Goal: Task Accomplishment & Management: Manage account settings

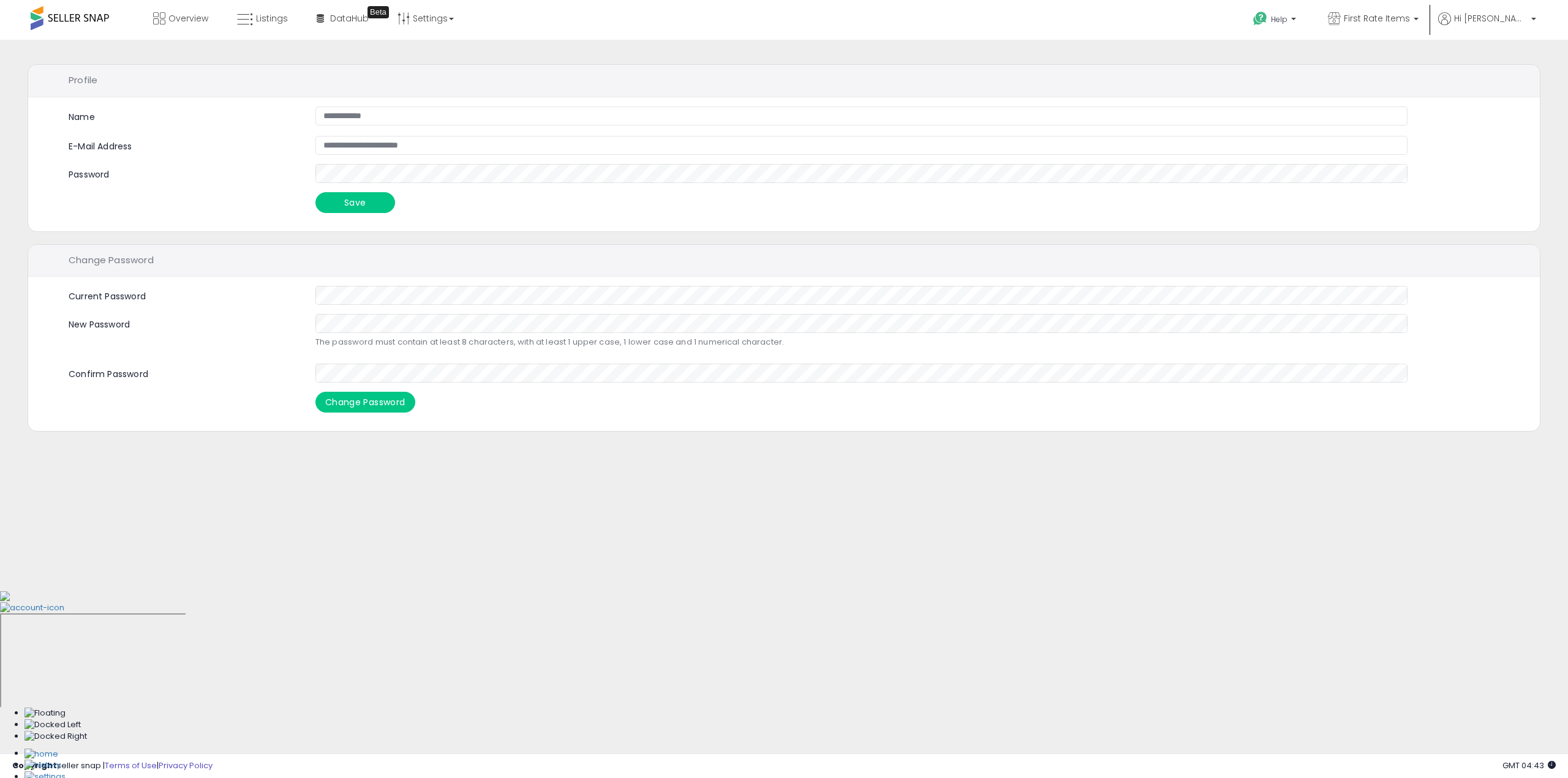
click at [1542, 12] on div "Help Contact Support Search Knowledge Hub Request a Feature Hi Warren" at bounding box center [1289, 26] width 520 height 52
click at [1530, 16] on p "Hi [PERSON_NAME]" at bounding box center [1487, 20] width 98 height 16
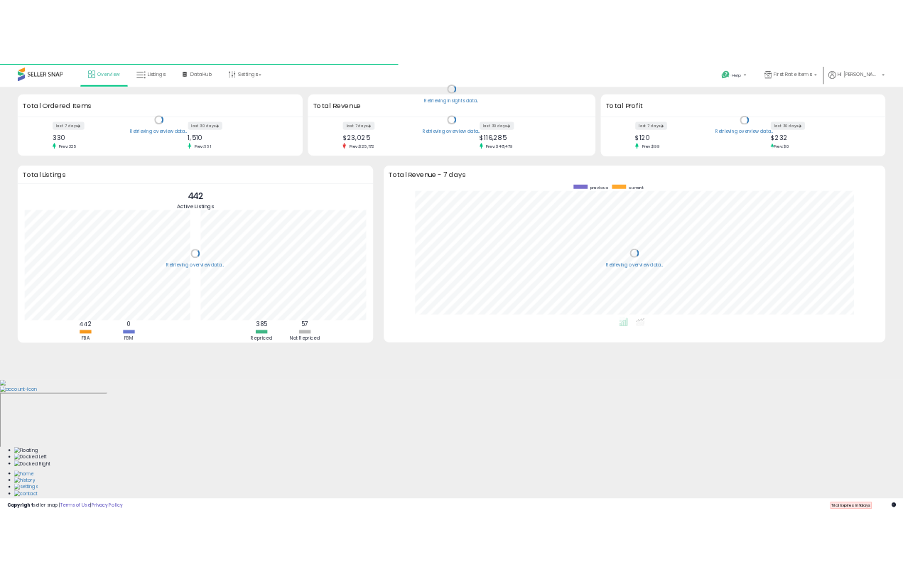
scroll to position [269, 982]
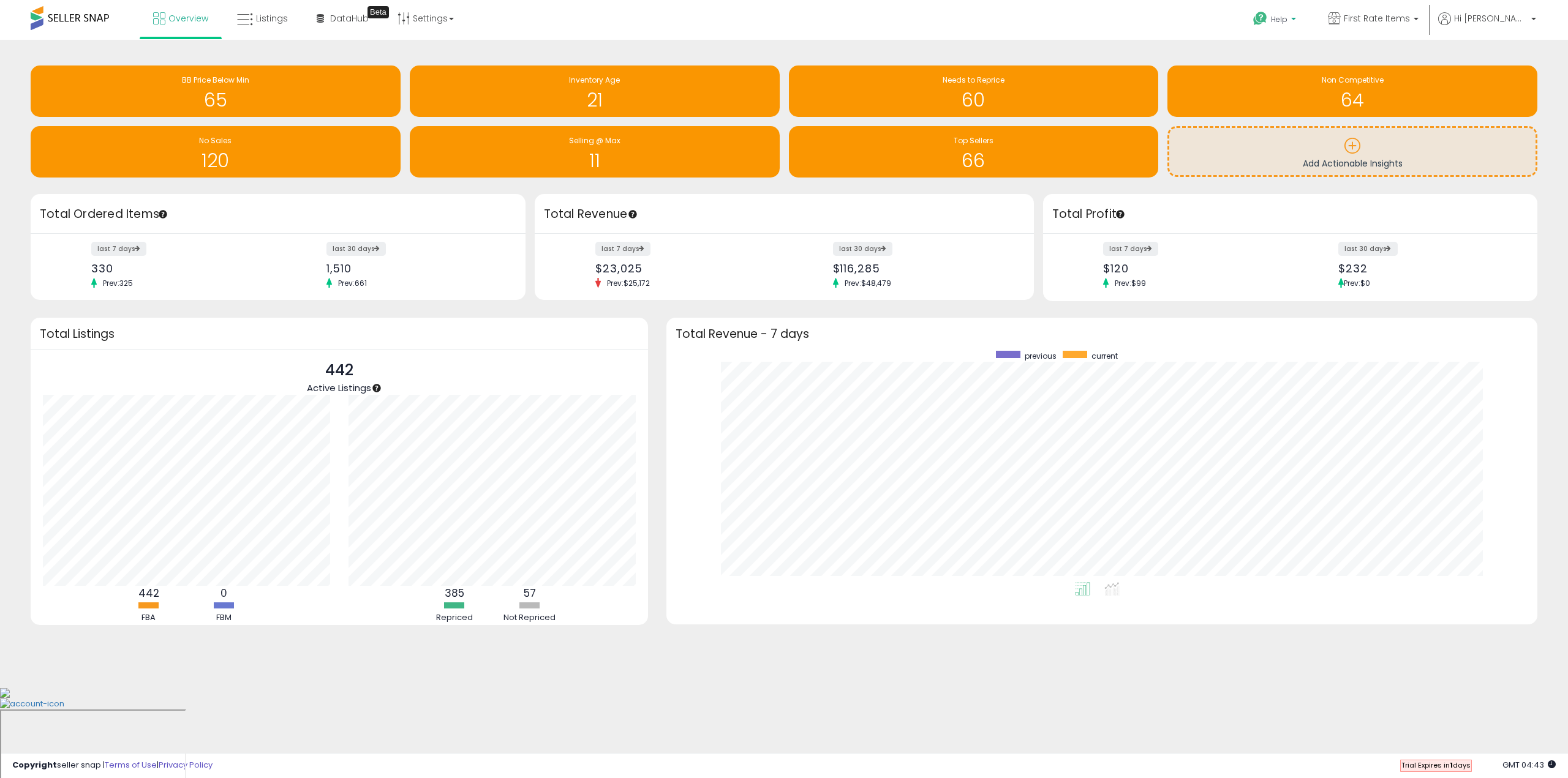
click at [1288, 18] on span "Help" at bounding box center [1278, 19] width 16 height 10
click at [1472, 43] on div "Retrieving insights data.. BB Price Below Min 65 Inventory Age 21 Needs to Repr…" at bounding box center [784, 363] width 1568 height 647
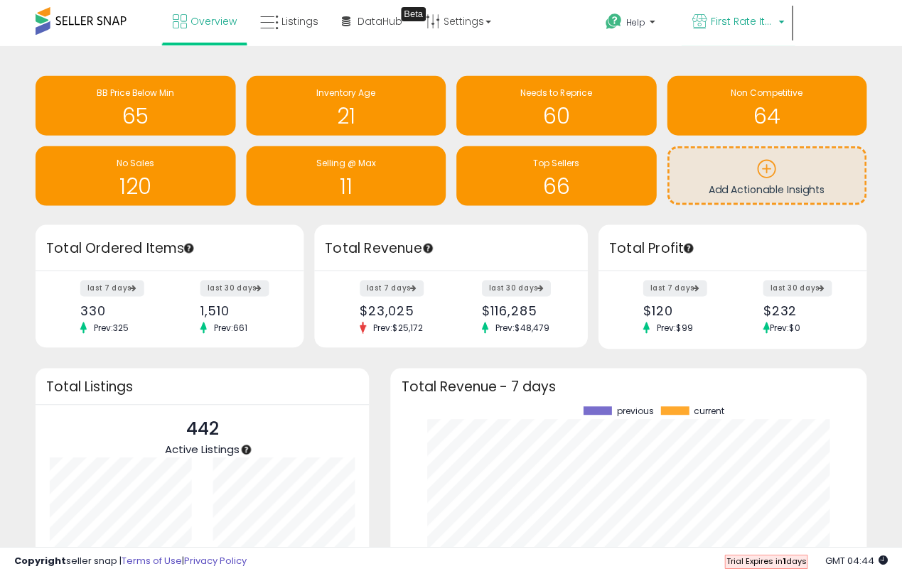
scroll to position [0, 0]
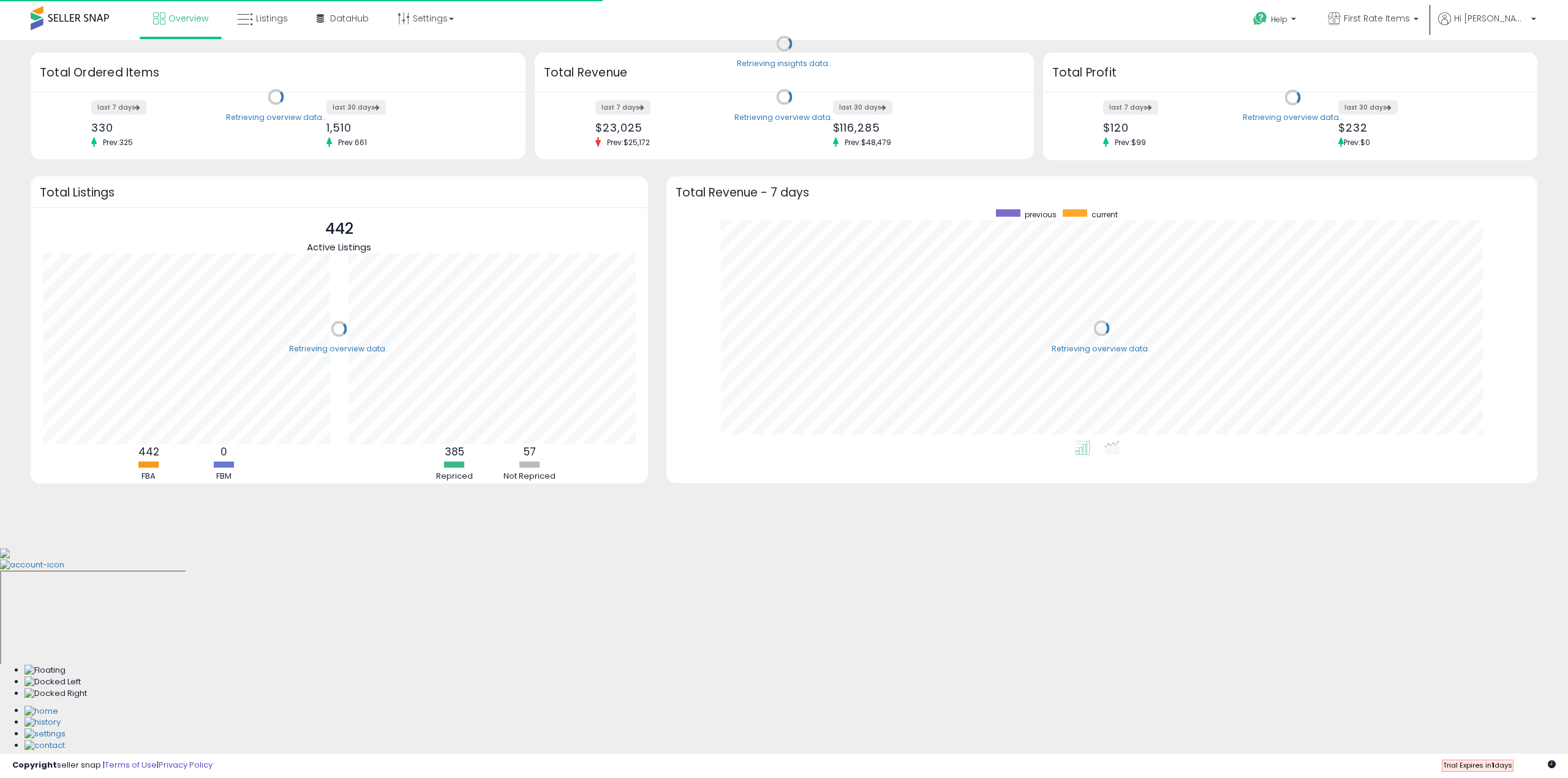
scroll to position [232, 846]
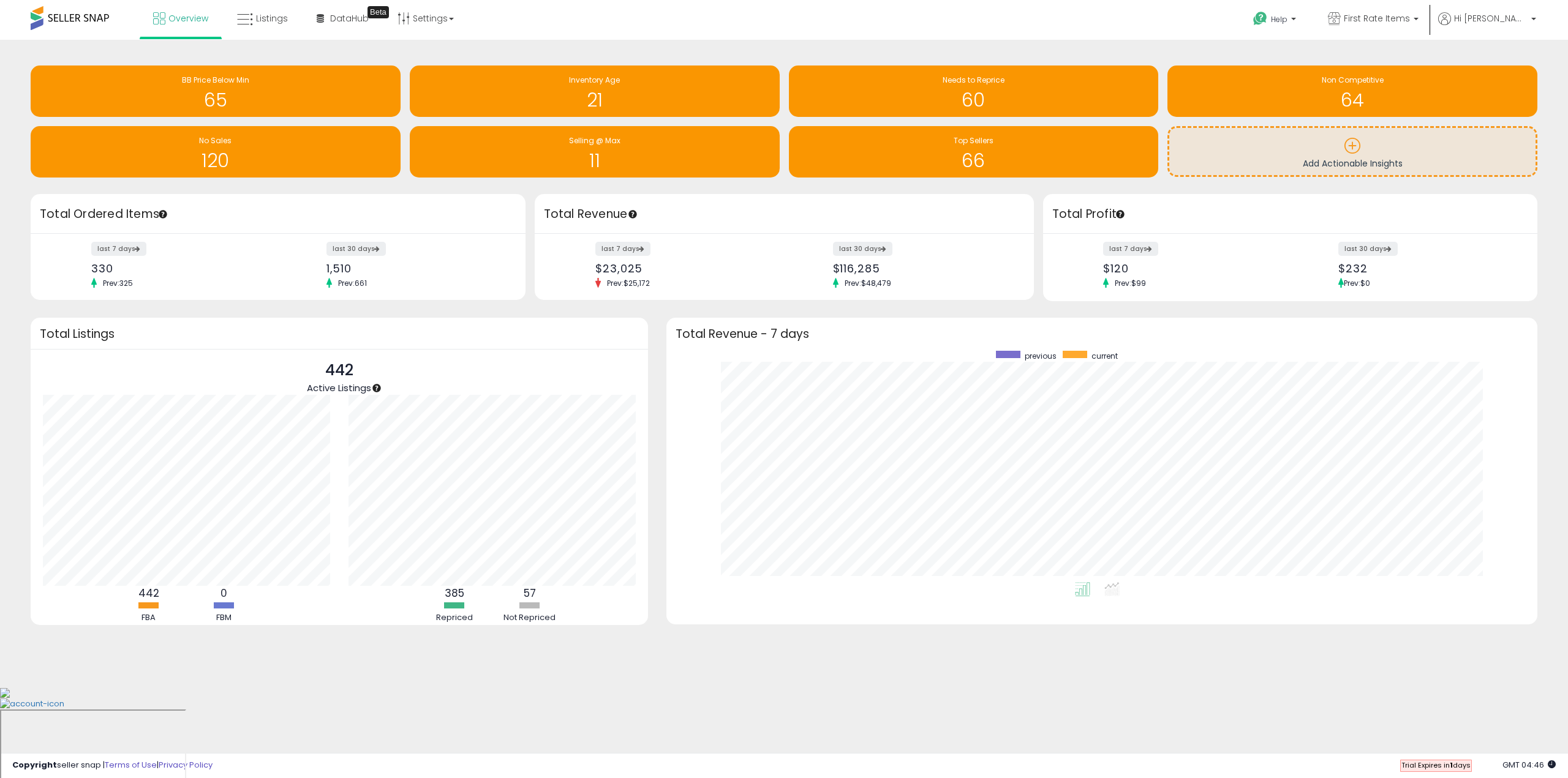
click at [89, 18] on span at bounding box center [70, 18] width 78 height 24
click at [443, 20] on link "Settings" at bounding box center [426, 18] width 75 height 37
click at [1306, 12] on link "Help" at bounding box center [1275, 21] width 65 height 38
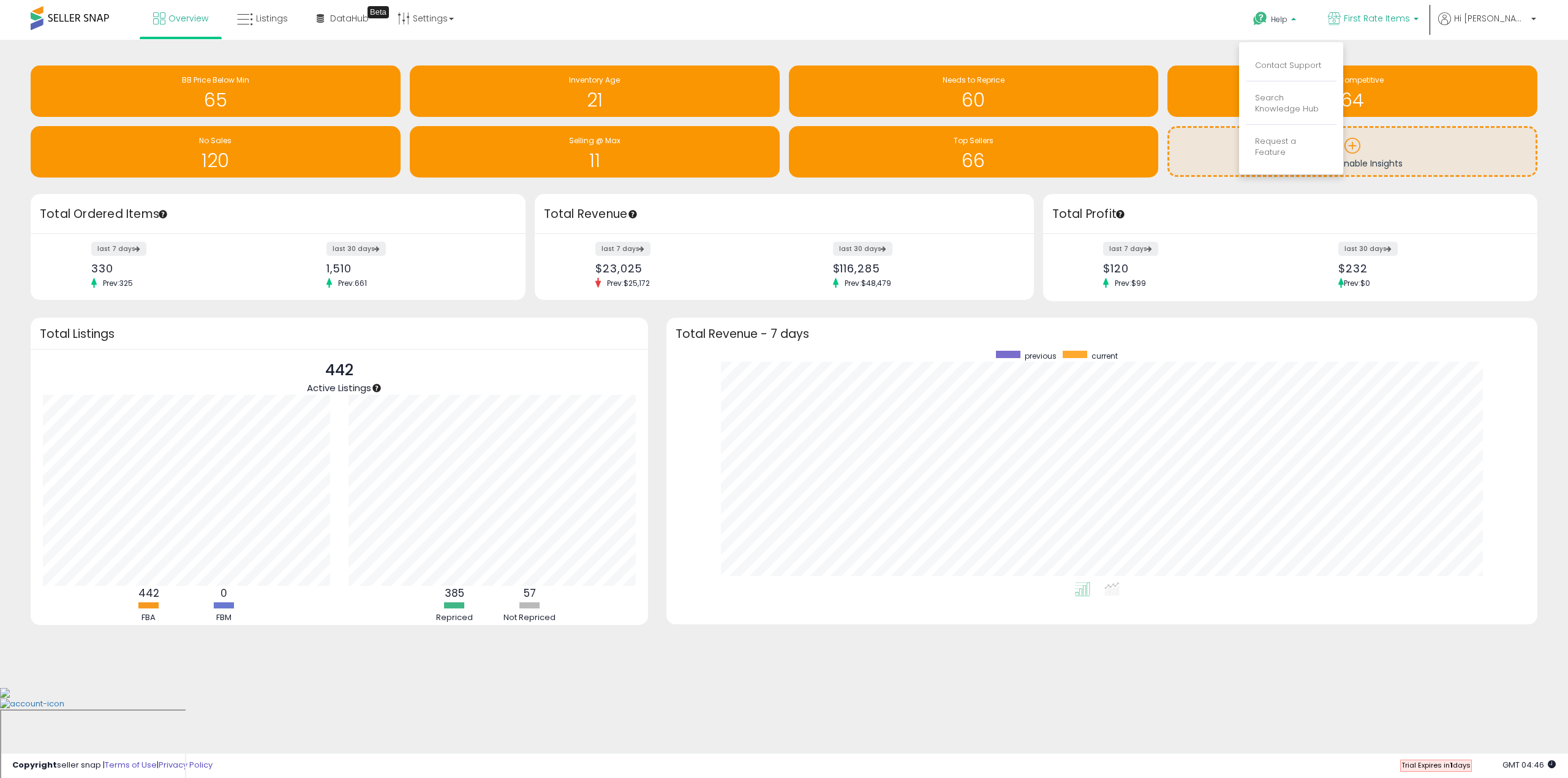
click at [1427, 19] on link "First Rate Items" at bounding box center [1373, 20] width 109 height 40
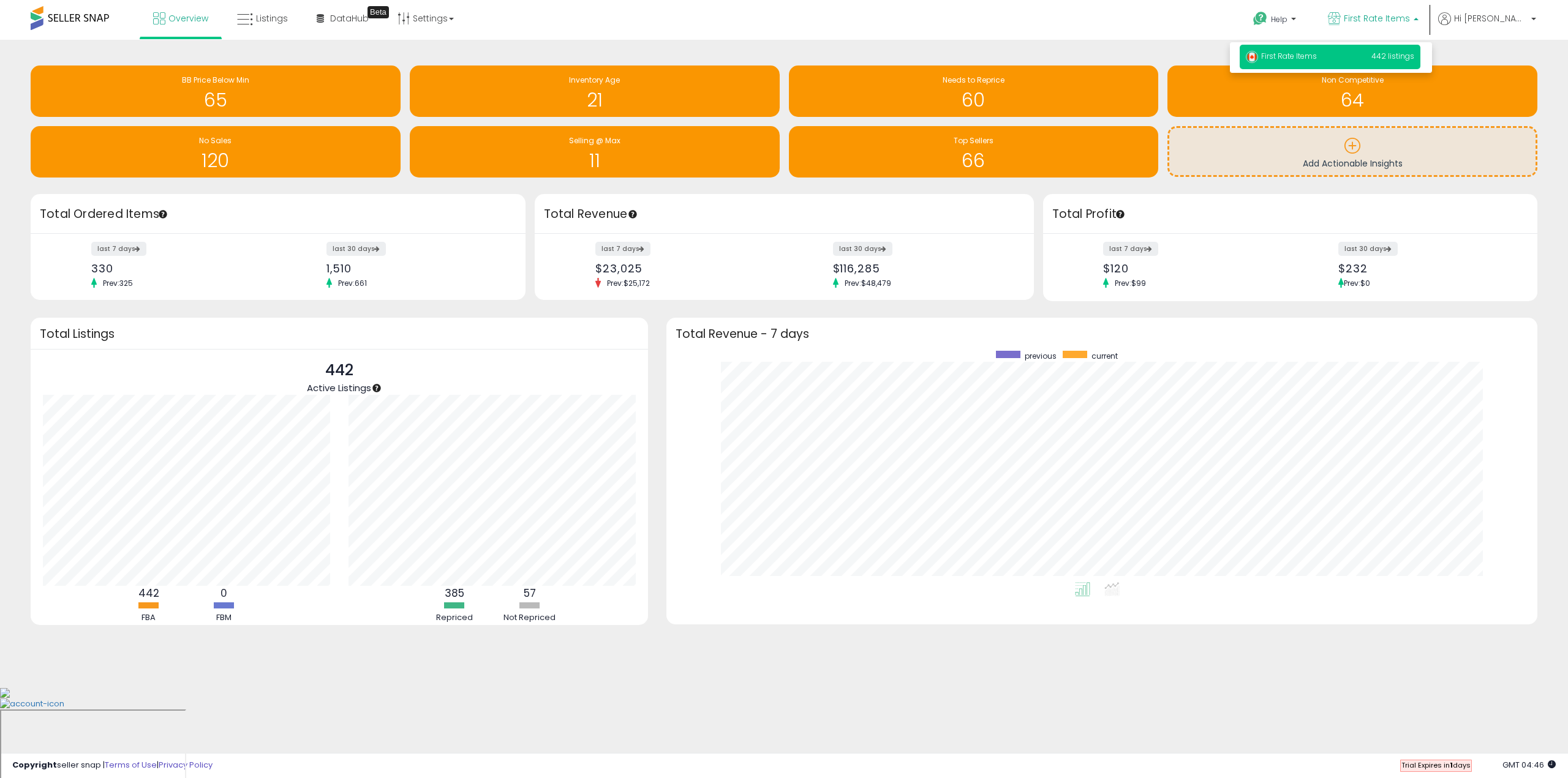
drag, startPoint x: 1363, startPoint y: 53, endPoint x: 1352, endPoint y: 57, distance: 11.7
click at [1363, 53] on p "First Rate Items 442 listings" at bounding box center [1330, 57] width 181 height 24
click at [1324, 62] on p "First Rate Items 442 listings" at bounding box center [1330, 57] width 181 height 24
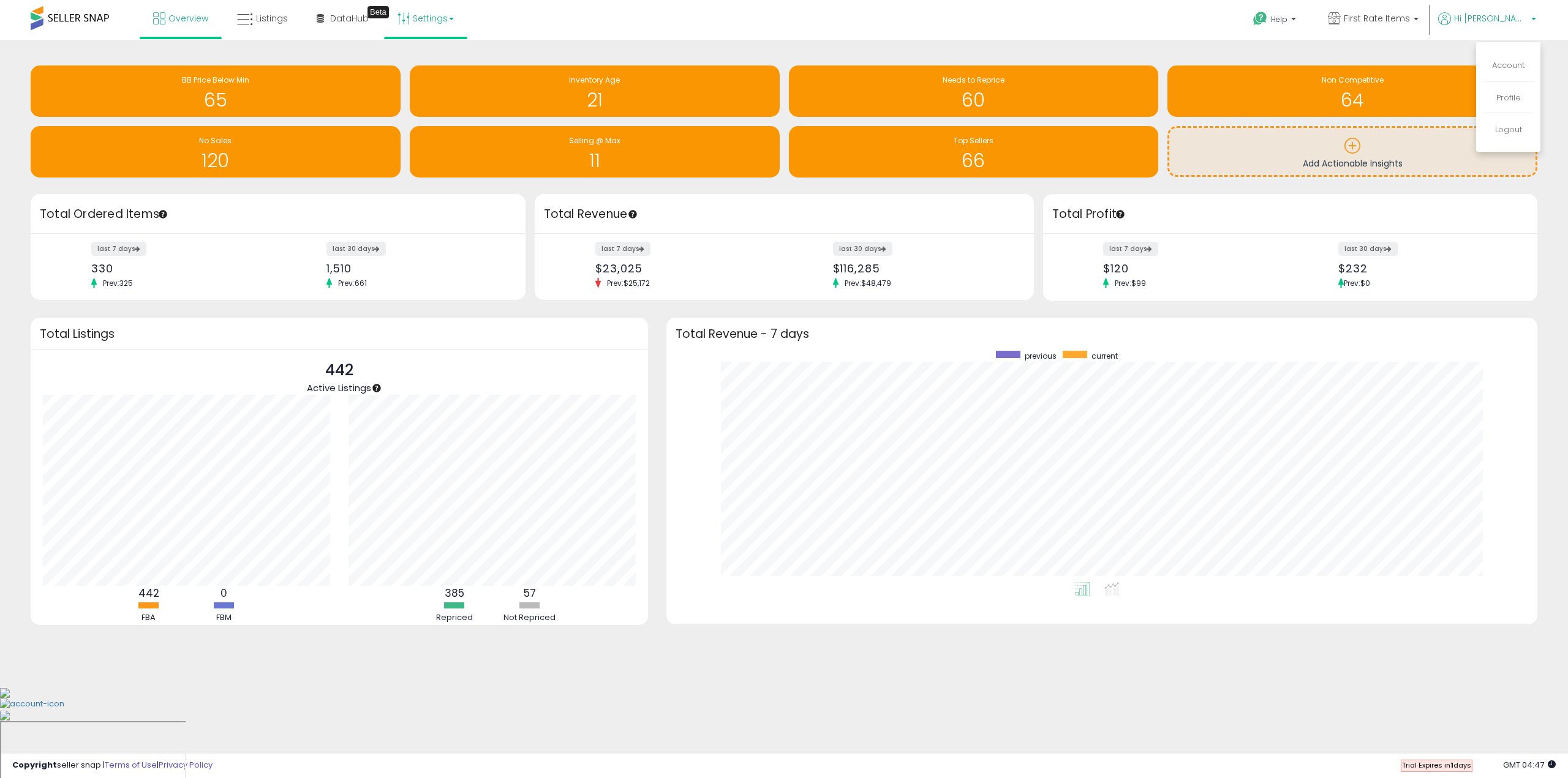
click at [443, 12] on link "Settings" at bounding box center [426, 18] width 75 height 37
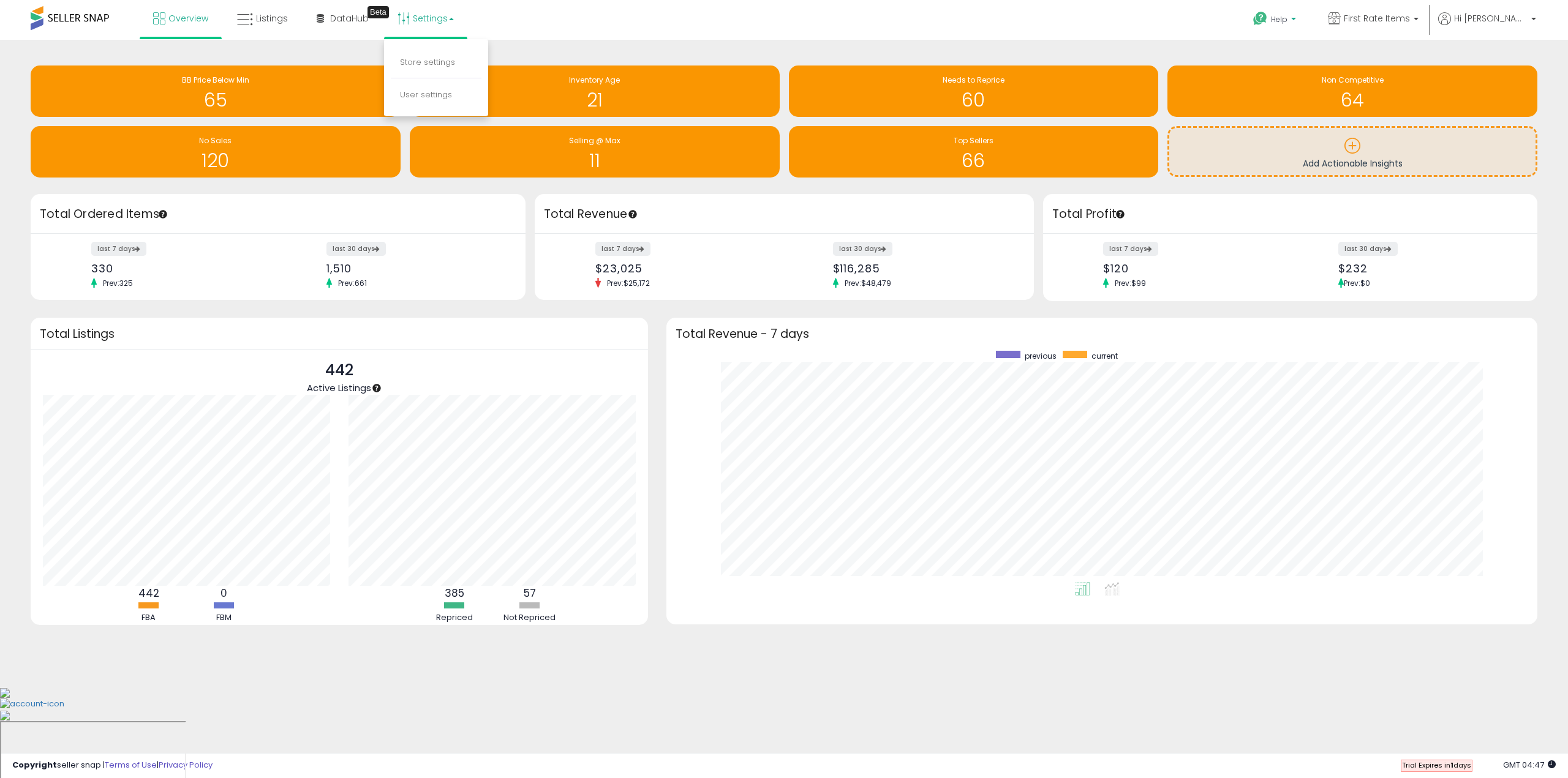
click at [1299, 20] on p "Help" at bounding box center [1276, 21] width 47 height 14
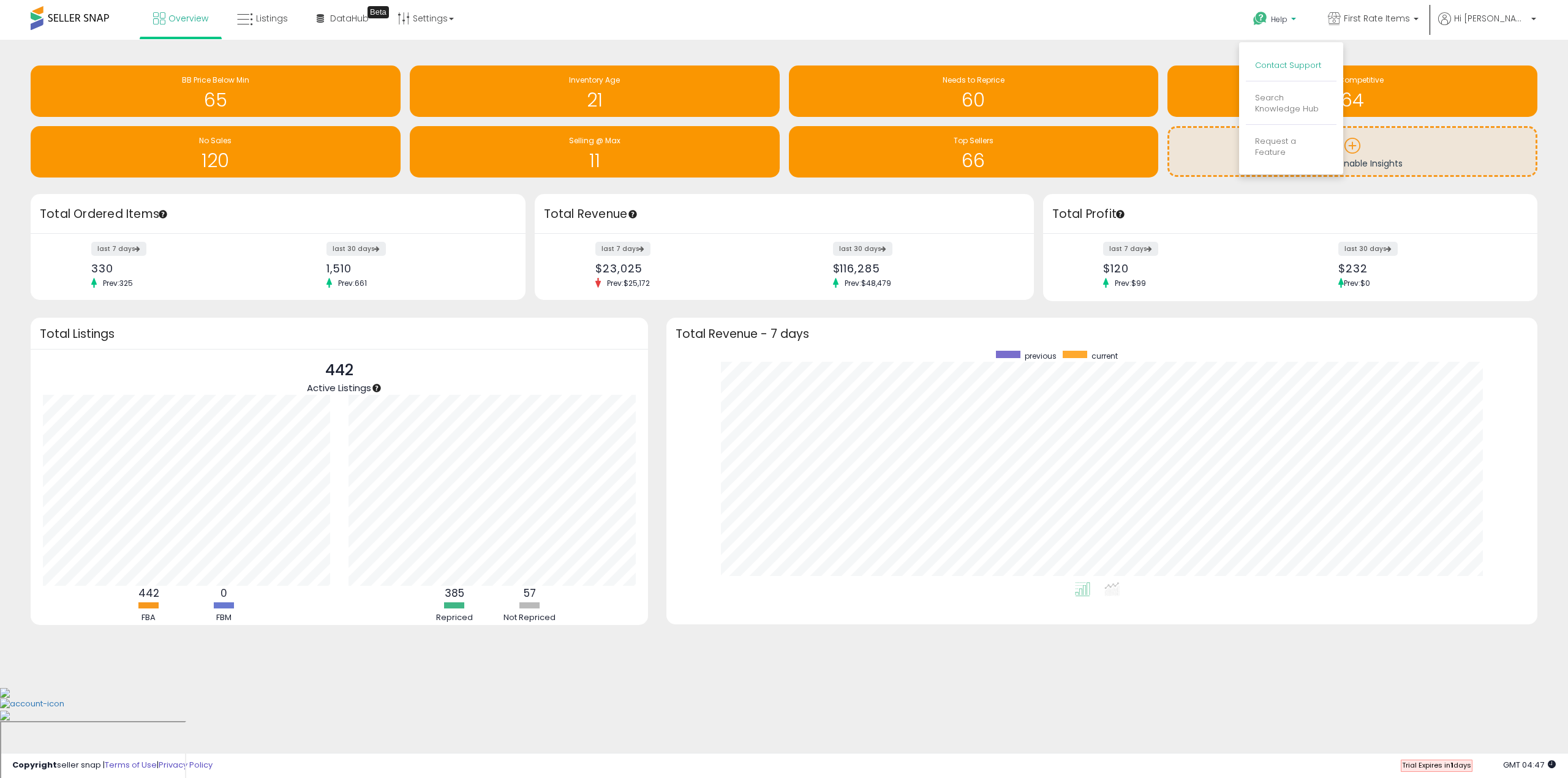
click at [1321, 65] on link "Contact Support" at bounding box center [1288, 65] width 66 height 12
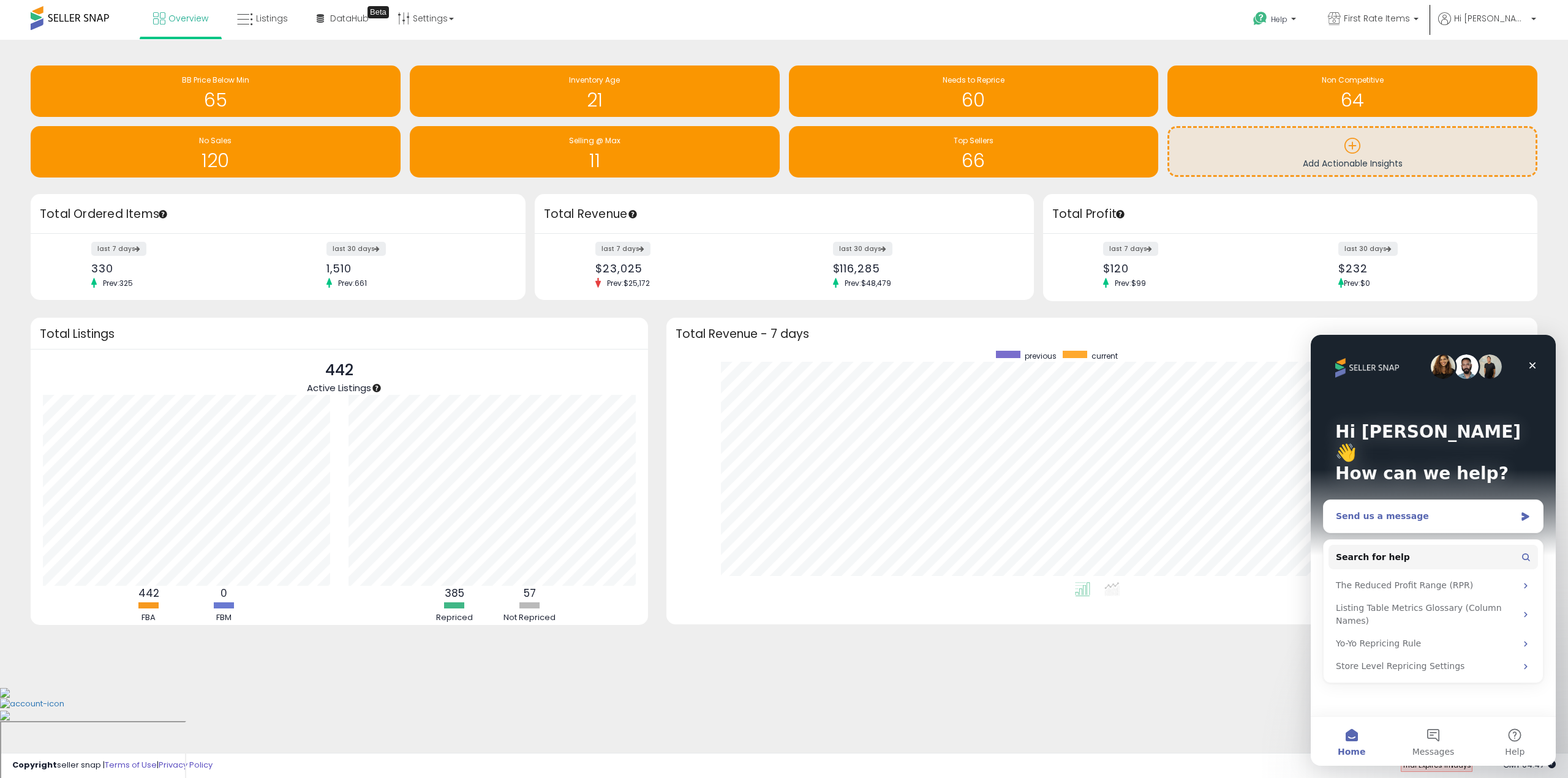
click at [1415, 510] on div "Send us a message" at bounding box center [1426, 516] width 179 height 13
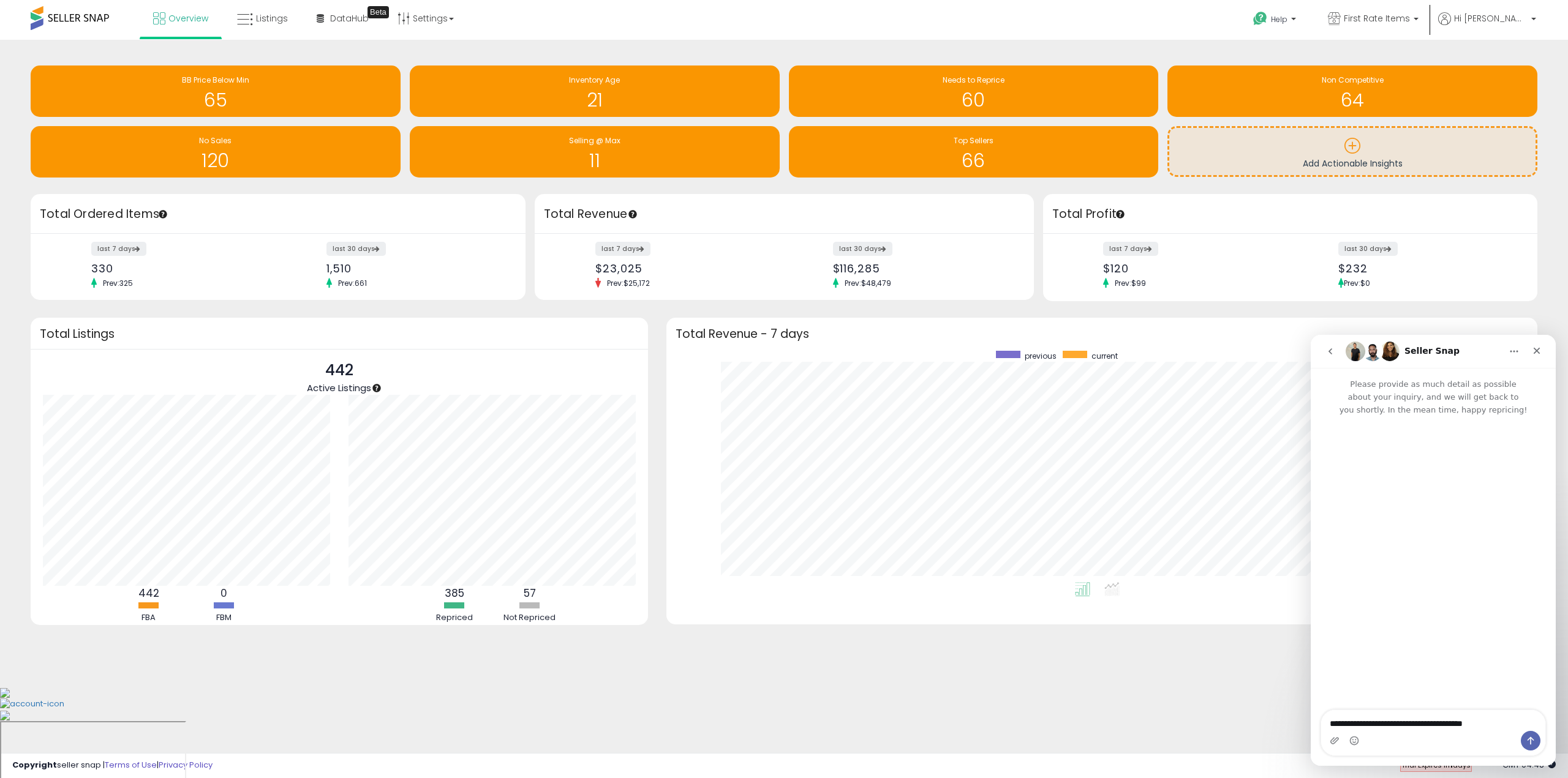
type textarea "**********"
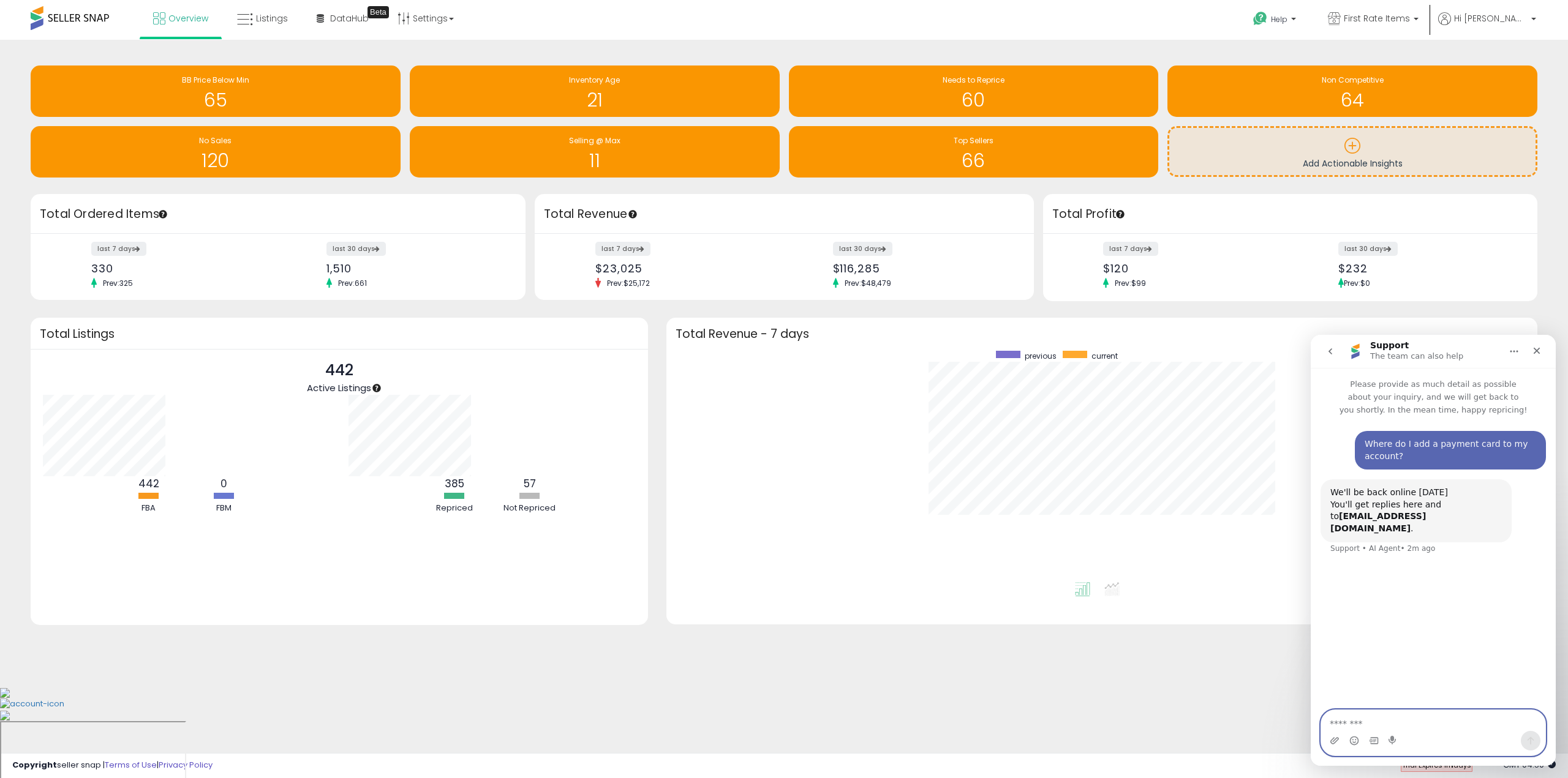
scroll to position [122, 306]
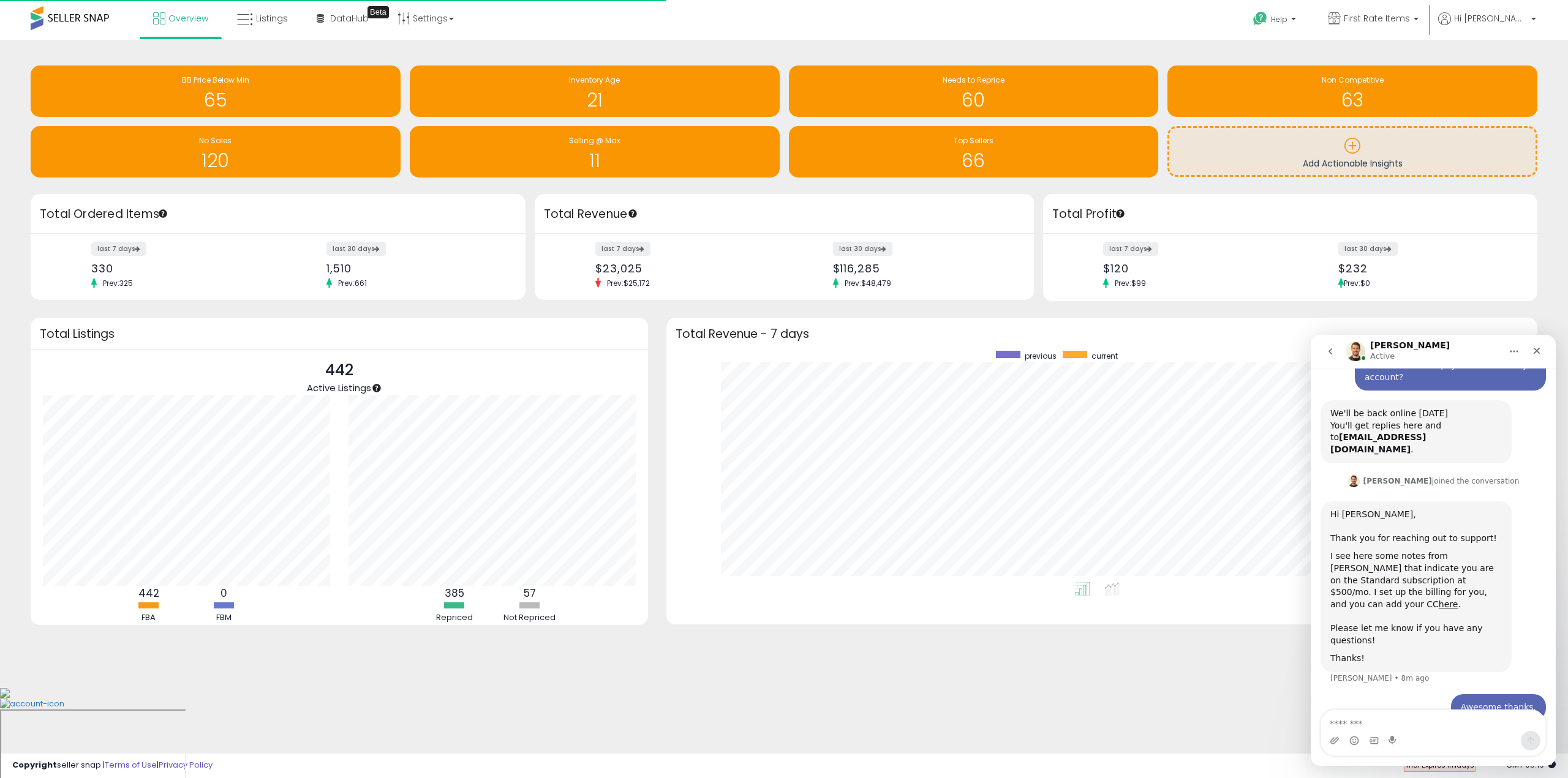
scroll to position [2, 0]
click at [1538, 350] on icon "Close" at bounding box center [1537, 352] width 7 height 7
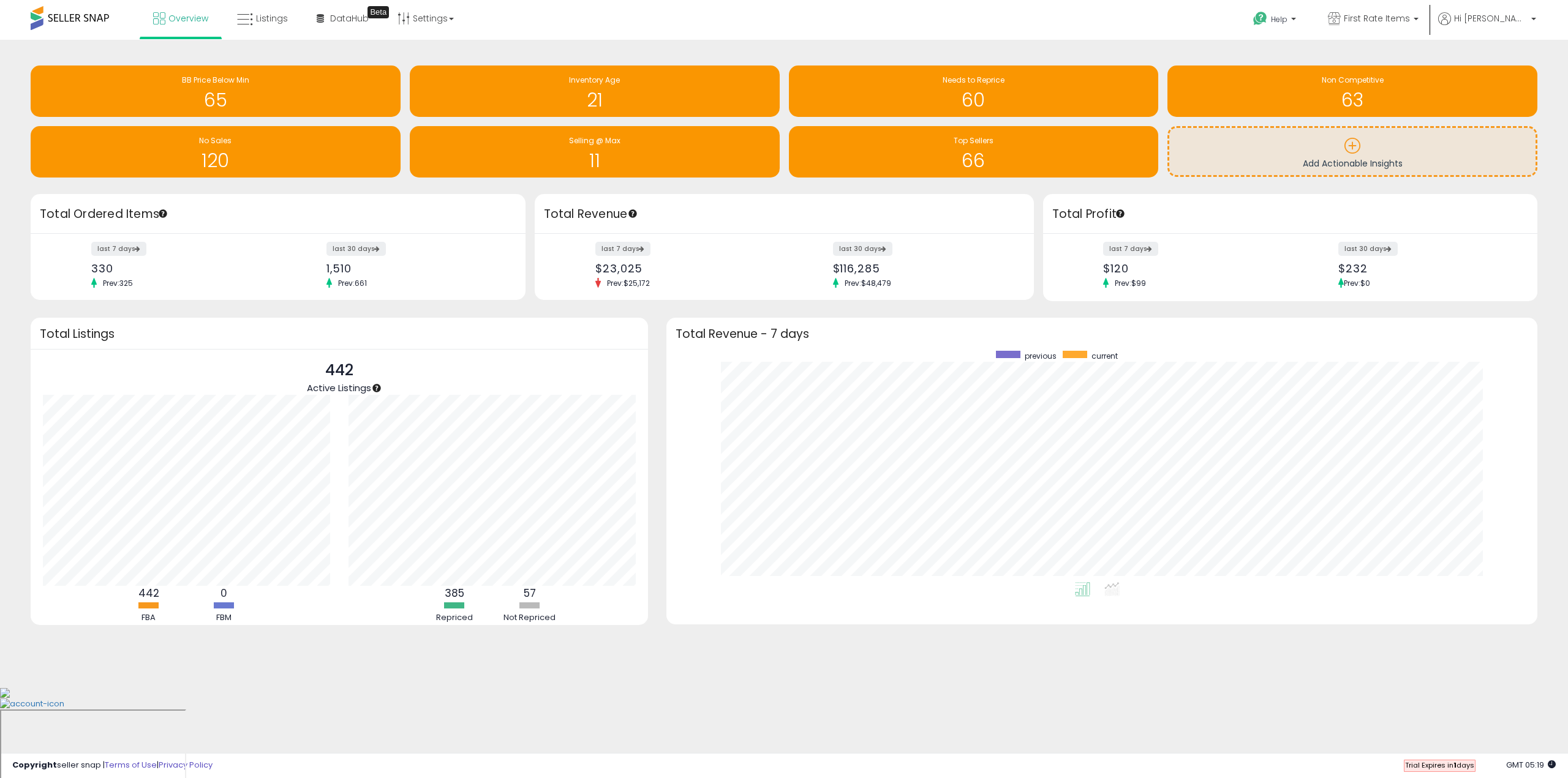
scroll to position [79, 0]
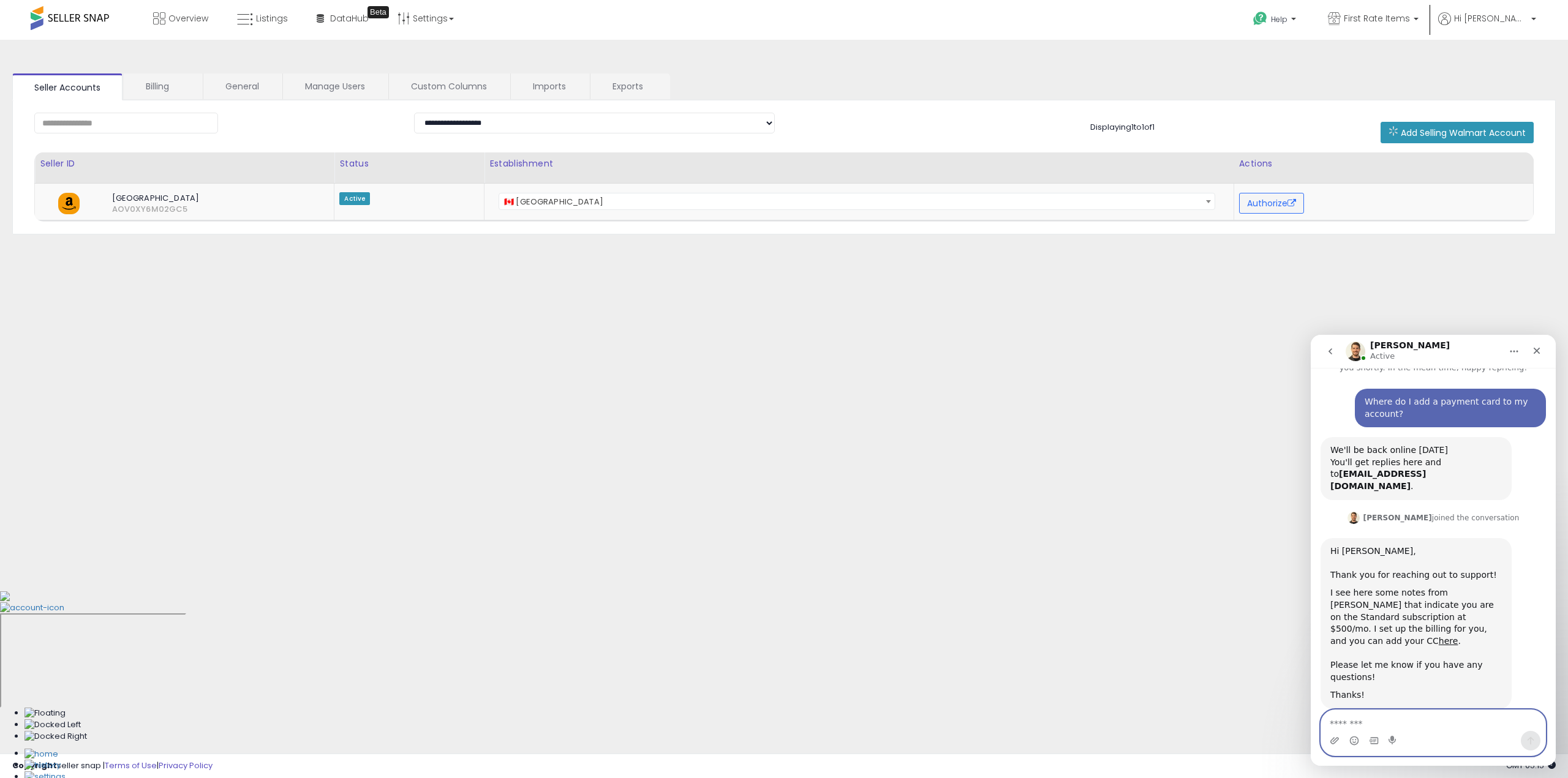
scroll to position [41, 0]
click at [157, 93] on link "Billing" at bounding box center [163, 86] width 78 height 26
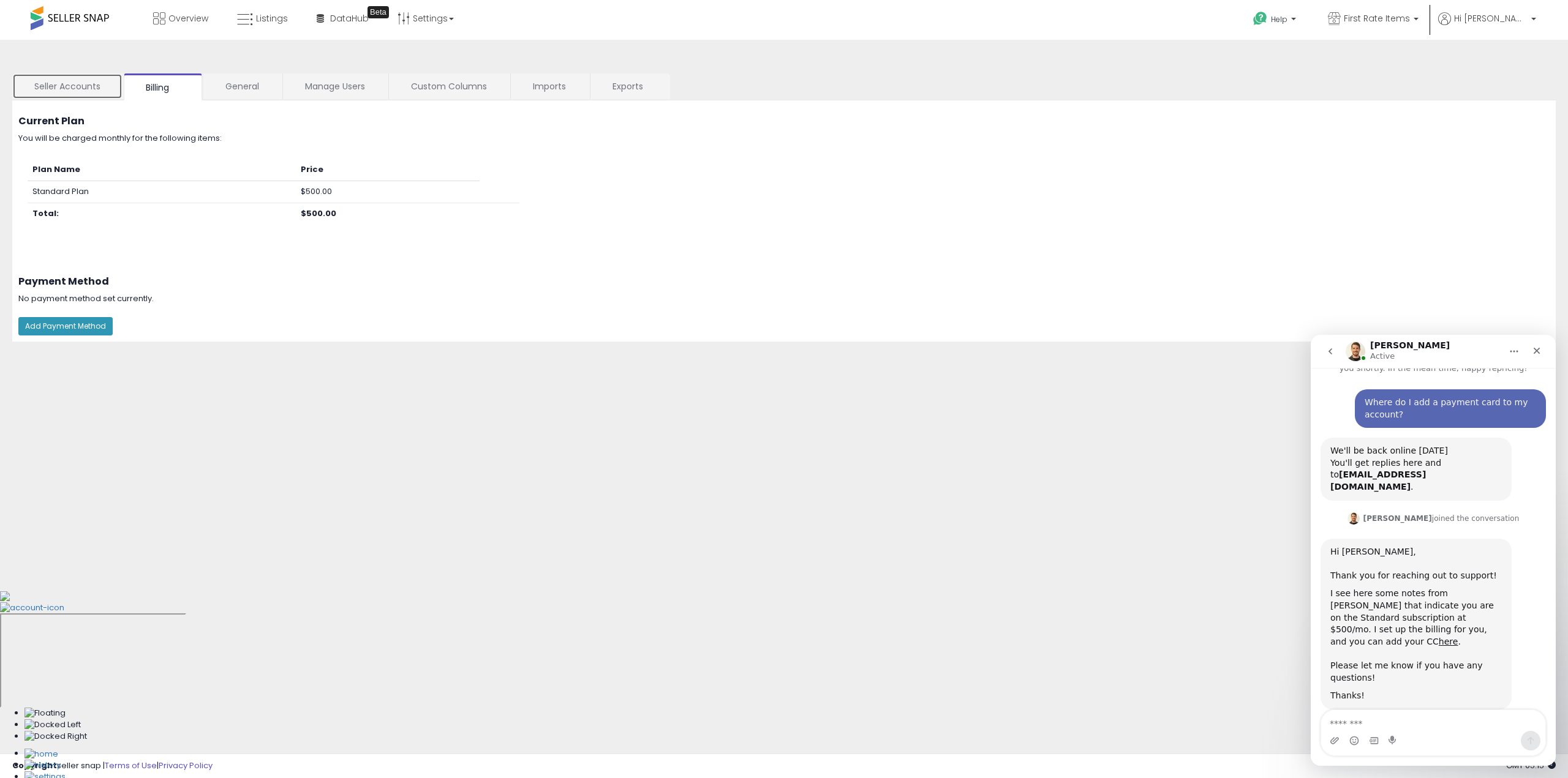
click at [60, 92] on link "Seller Accounts" at bounding box center [67, 86] width 110 height 26
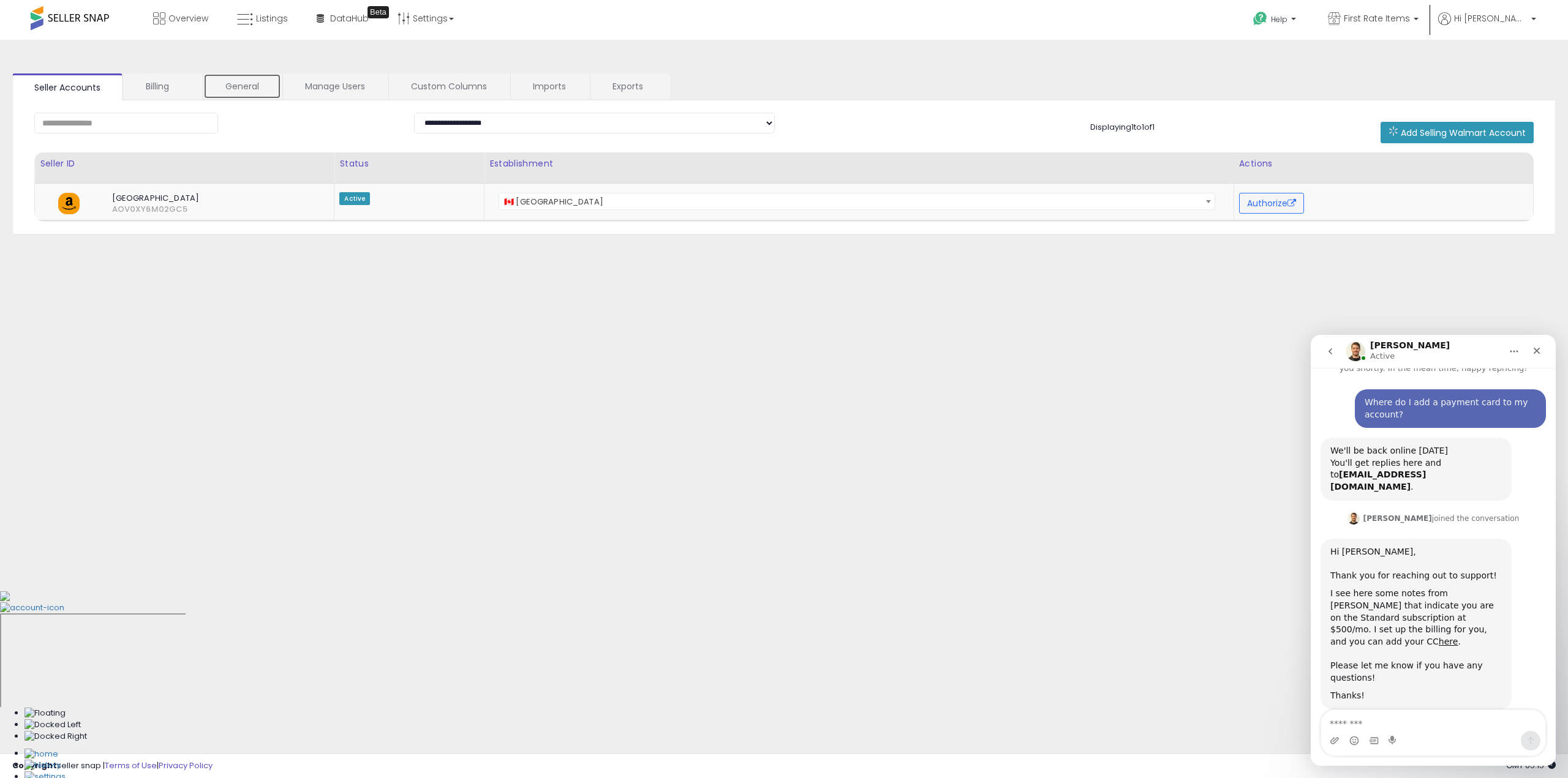
click at [261, 79] on link "General" at bounding box center [242, 86] width 78 height 26
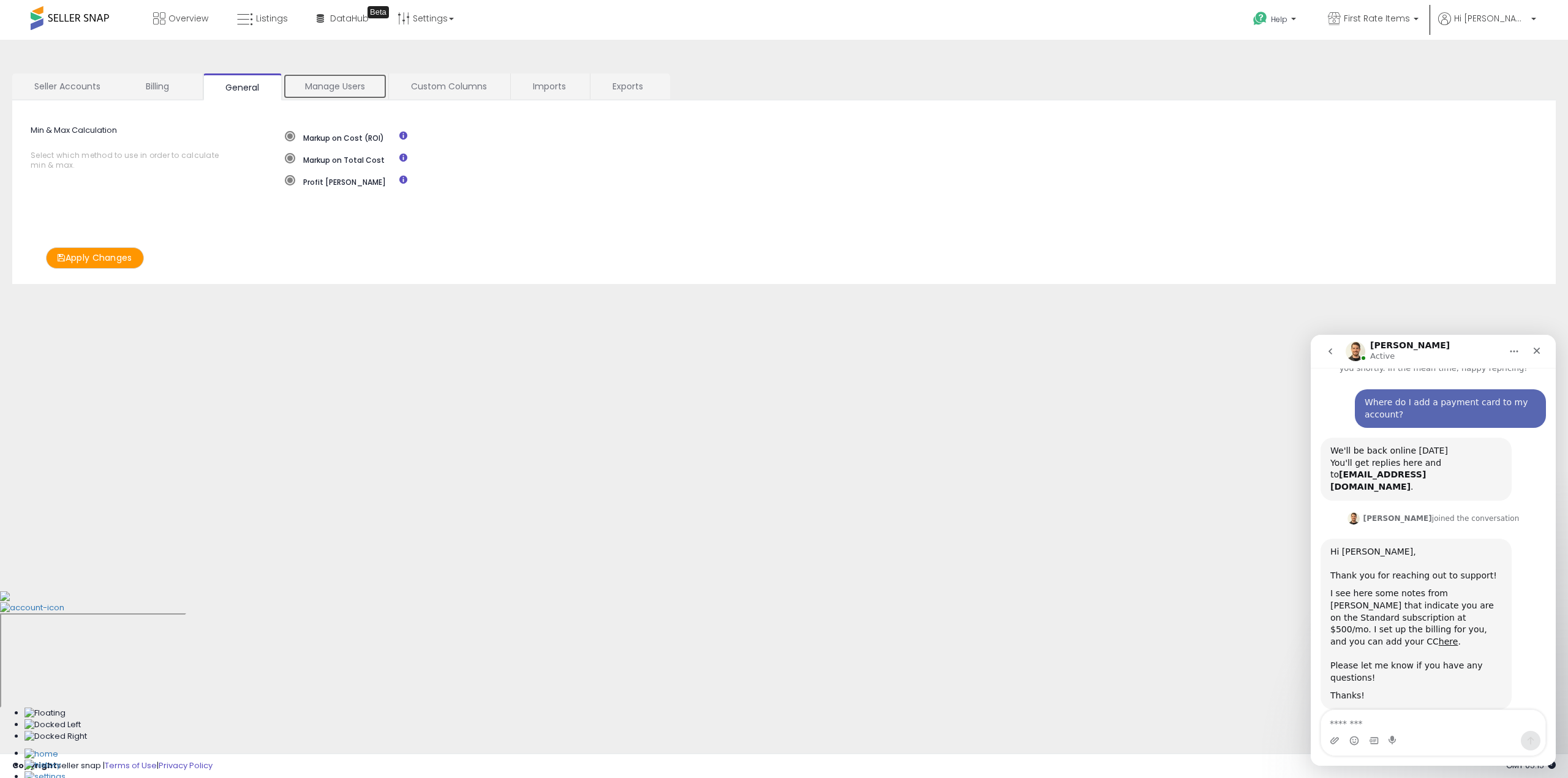
click at [324, 86] on link "Manage Users" at bounding box center [334, 86] width 104 height 26
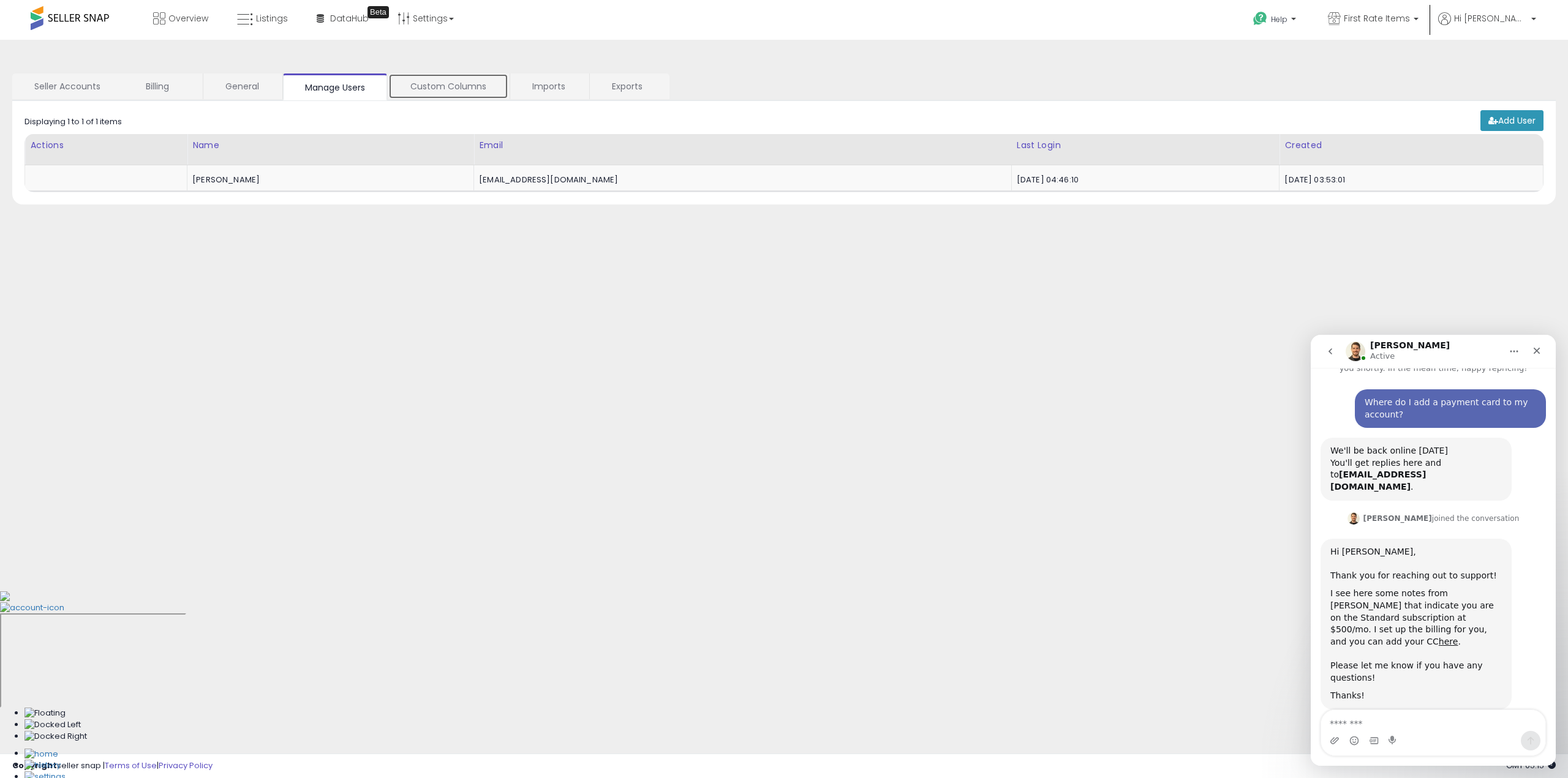
click at [440, 86] on link "Custom Columns" at bounding box center [448, 86] width 120 height 26
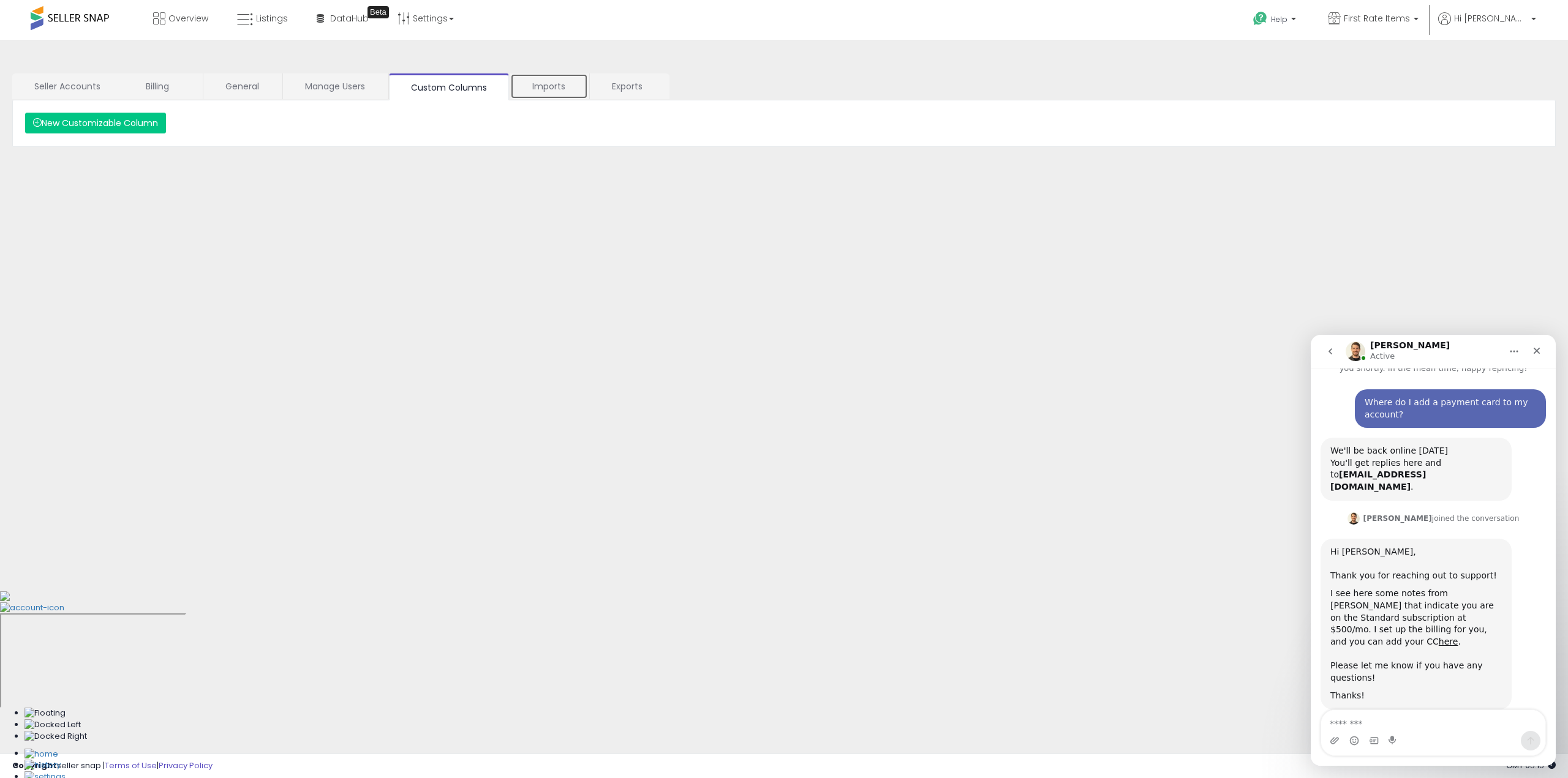
click at [538, 88] on link "Imports" at bounding box center [549, 86] width 78 height 26
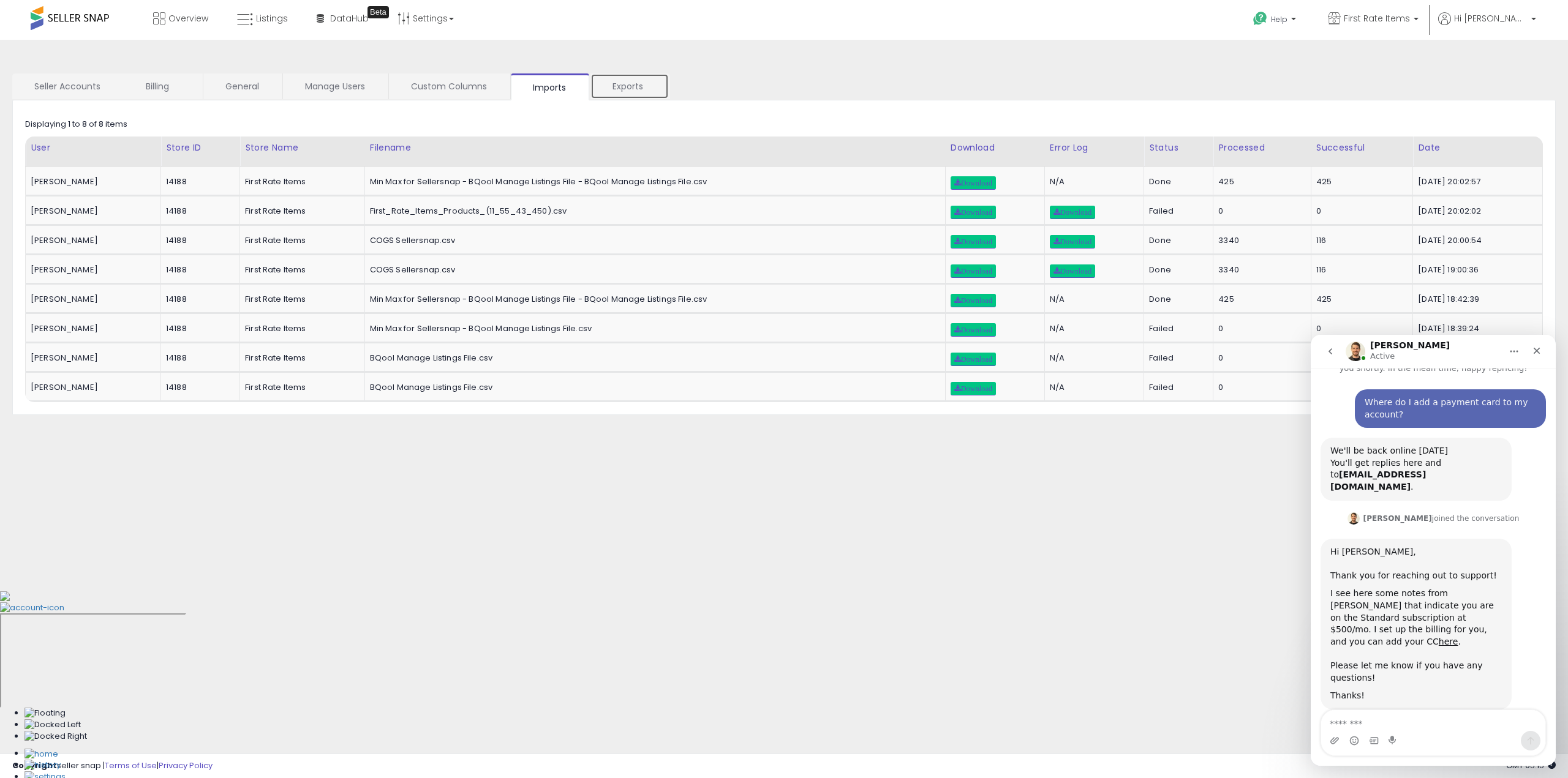
click at [623, 88] on link "Exports" at bounding box center [629, 86] width 78 height 26
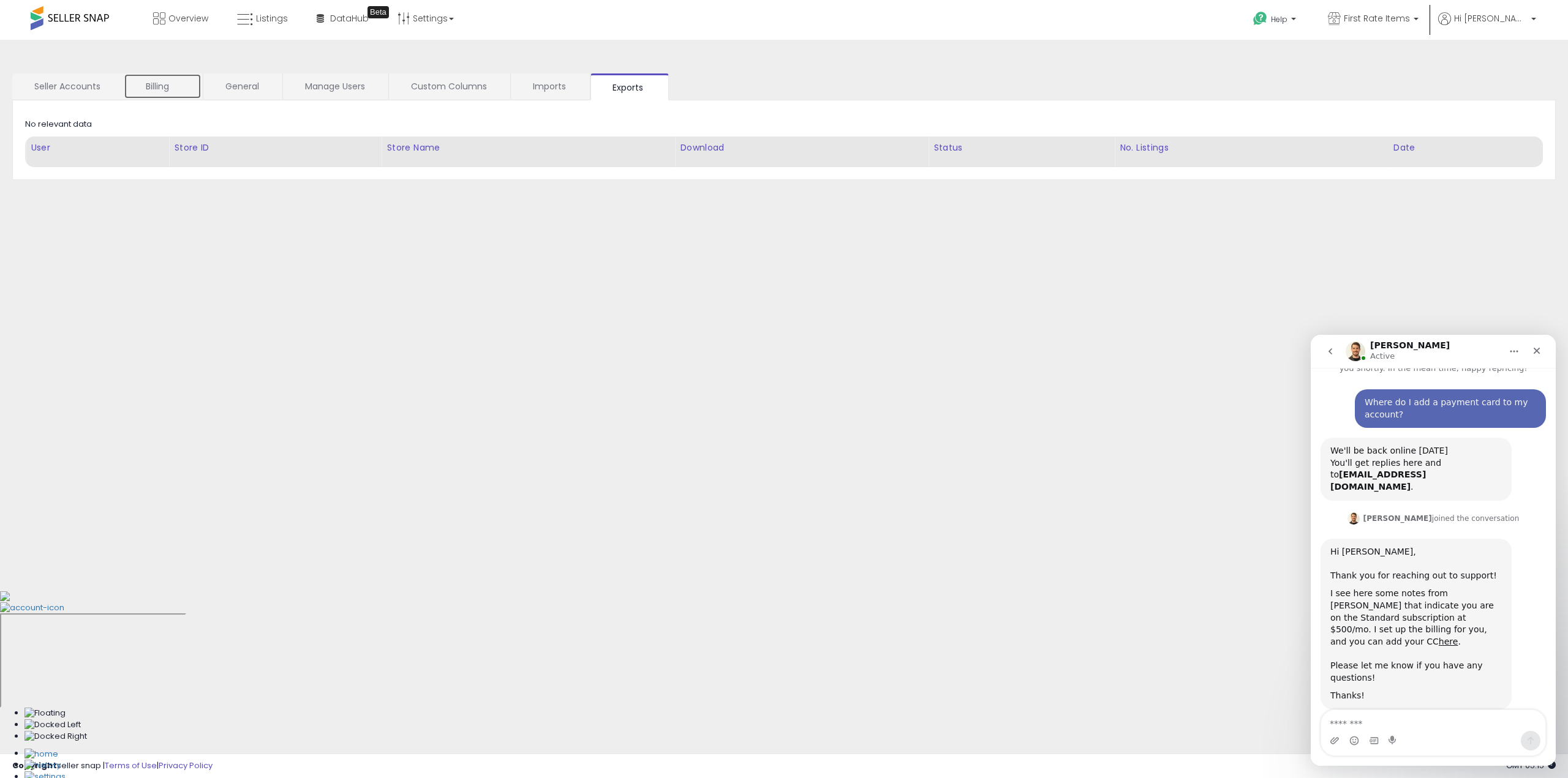
click at [157, 88] on link "Billing" at bounding box center [163, 86] width 78 height 26
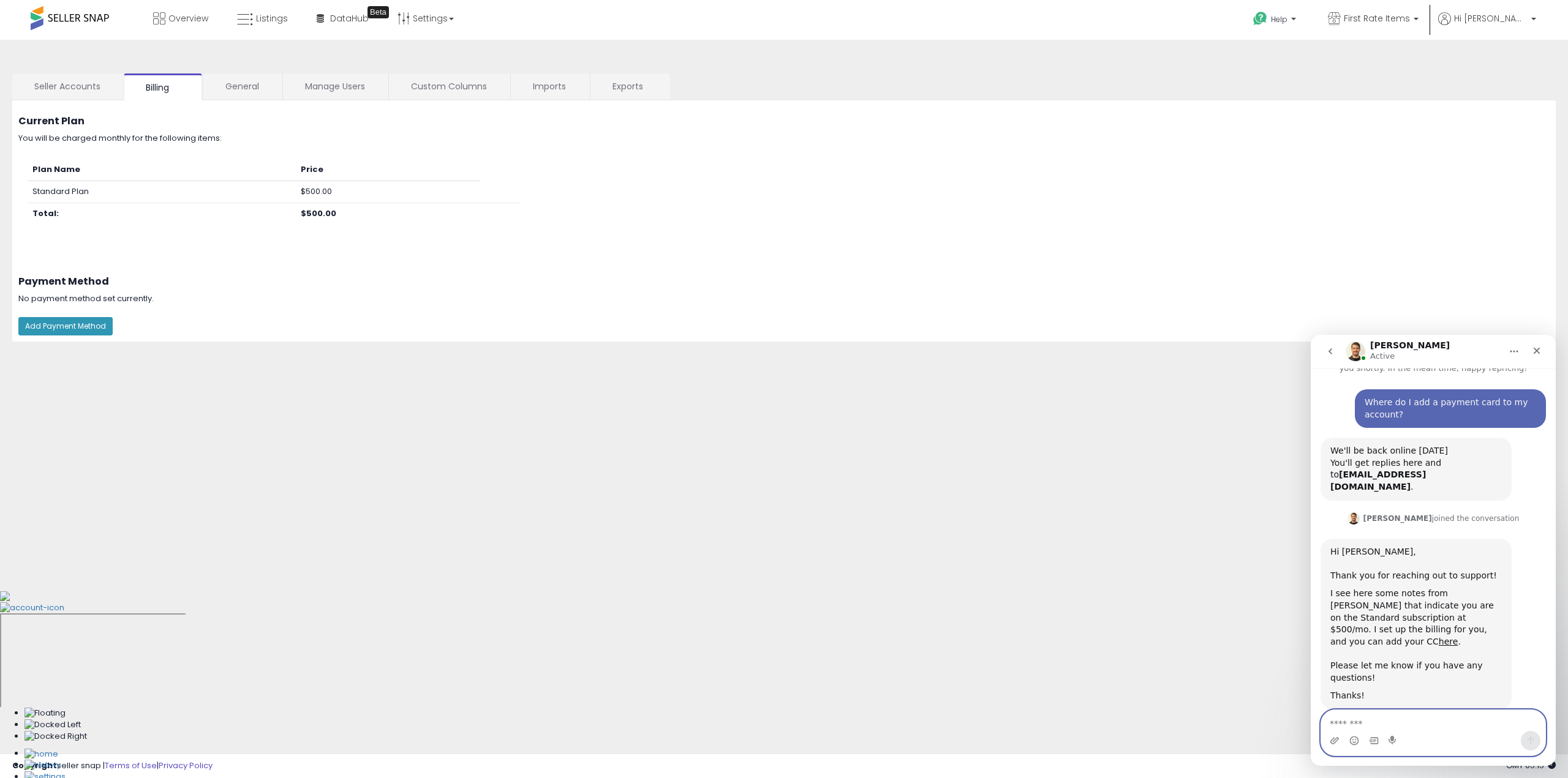
click at [1440, 720] on textarea "Message…" at bounding box center [1434, 720] width 224 height 21
type textarea "**********"
click at [76, 327] on button "Add Payment Method" at bounding box center [65, 326] width 94 height 18
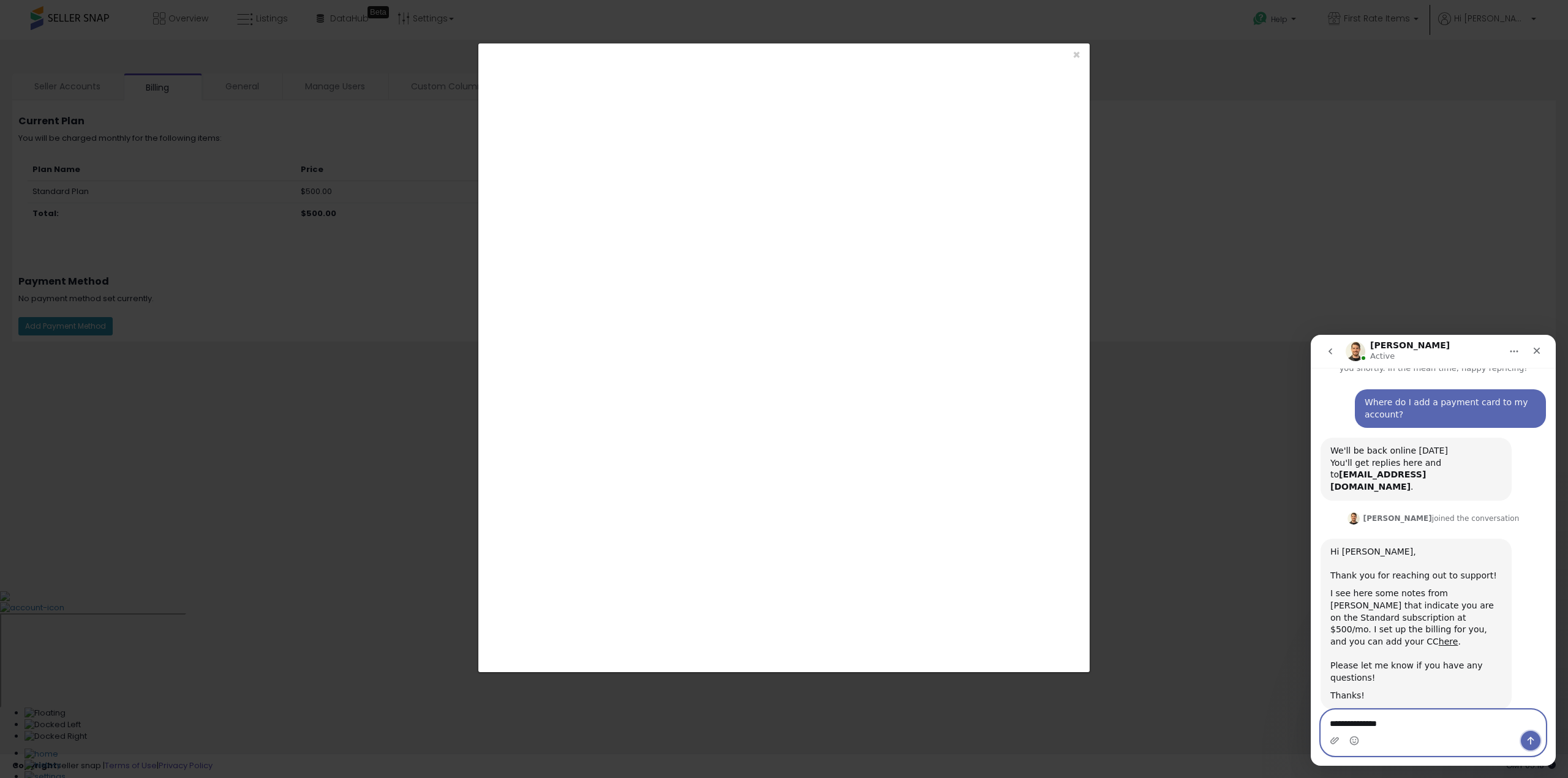
click at [1538, 740] on button "Send a message…" at bounding box center [1530, 740] width 20 height 20
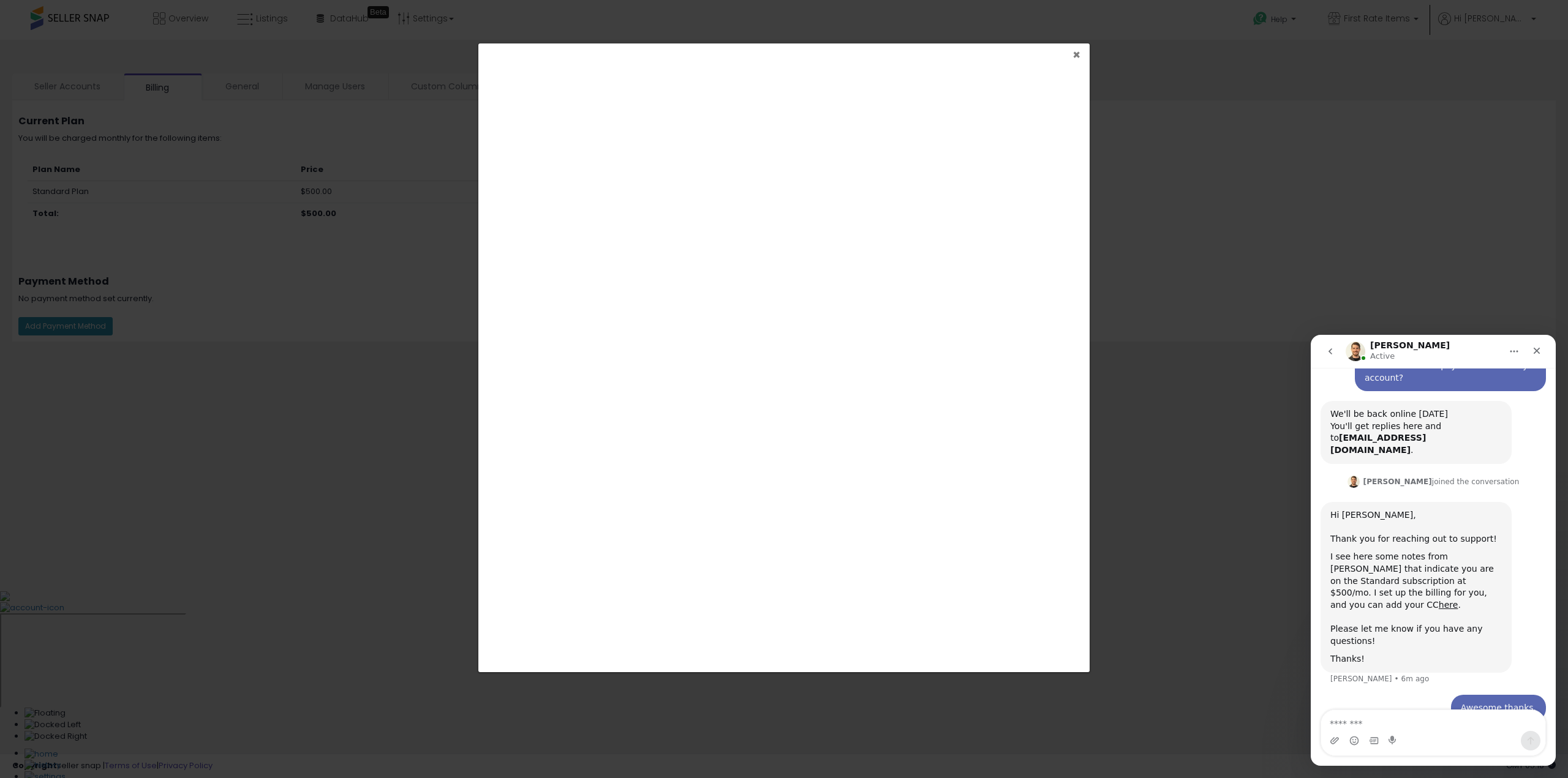
click at [1078, 59] on span "×" at bounding box center [1076, 54] width 8 height 18
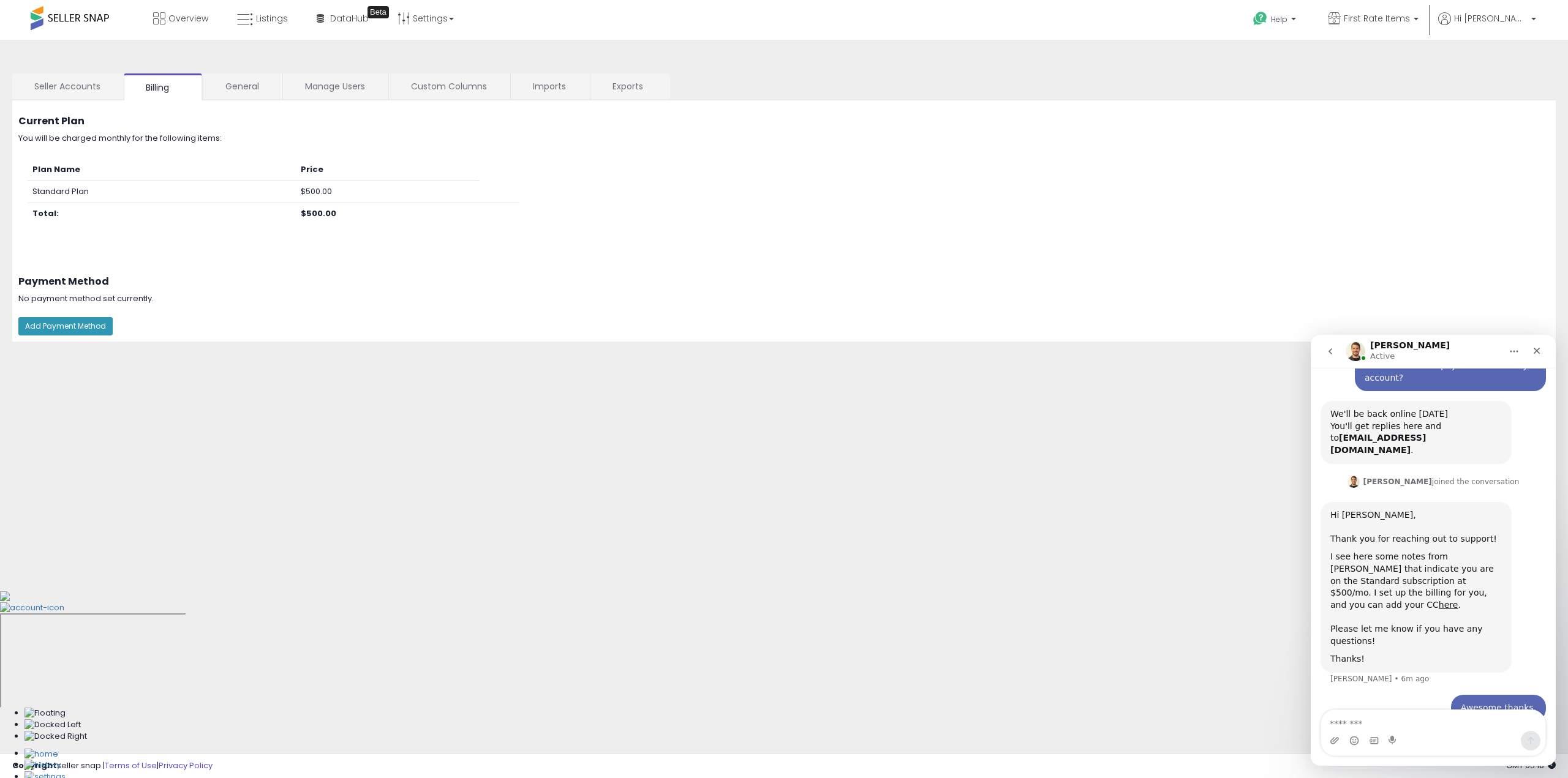
click at [1404, 777] on div at bounding box center [784, 778] width 1568 height 0
click at [1013, 777] on div at bounding box center [784, 778] width 1568 height 0
click at [1543, 350] on div "Close" at bounding box center [1537, 351] width 22 height 22
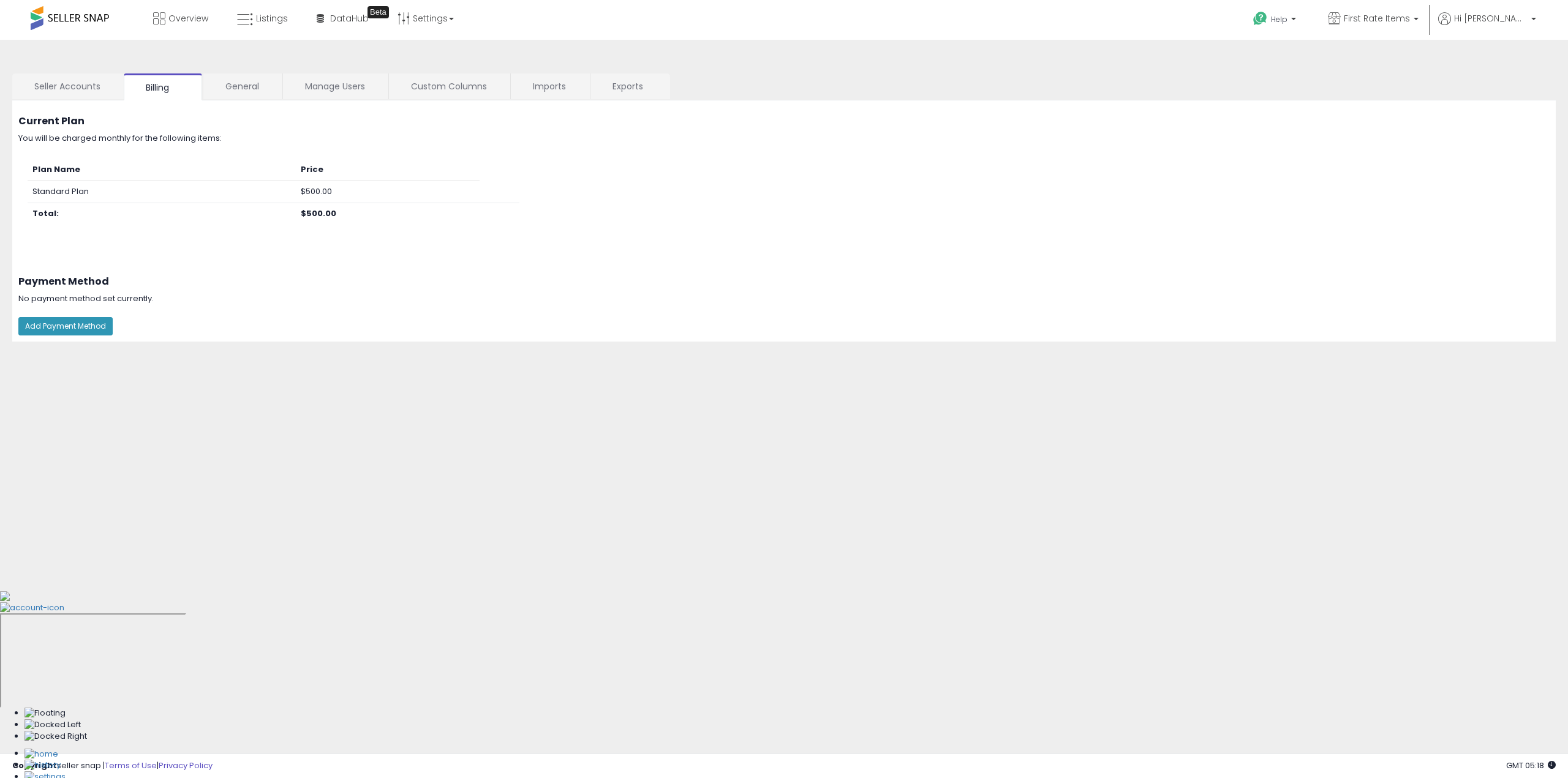
click at [79, 22] on span at bounding box center [70, 18] width 78 height 24
click at [82, 16] on span at bounding box center [70, 18] width 78 height 24
click at [79, 84] on link "Seller Accounts" at bounding box center [67, 86] width 110 height 26
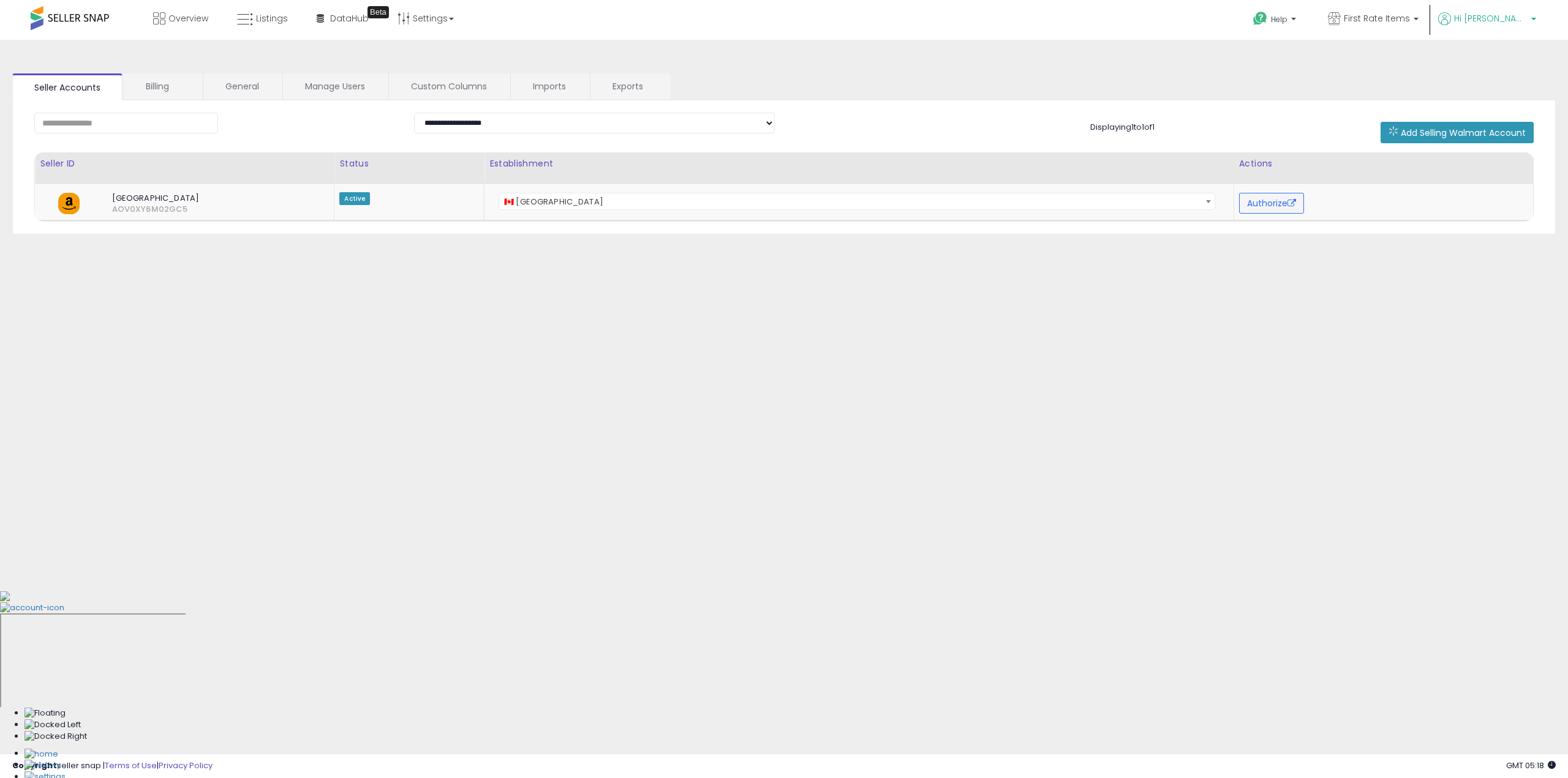
click at [1525, 13] on span "Hi [PERSON_NAME]" at bounding box center [1490, 18] width 73 height 12
click at [1516, 62] on link "Account" at bounding box center [1509, 65] width 33 height 12
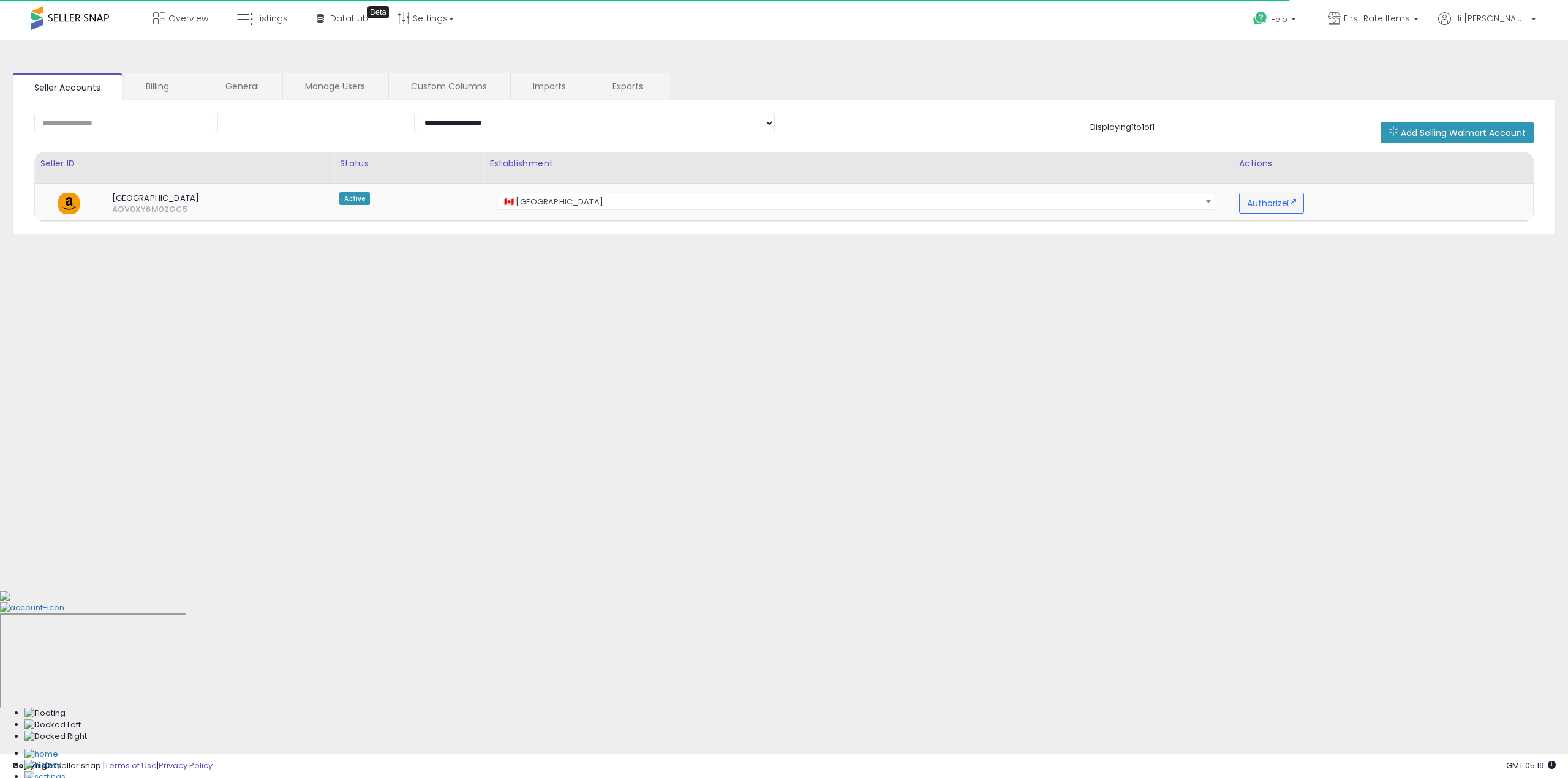
click at [81, 24] on span at bounding box center [70, 18] width 78 height 24
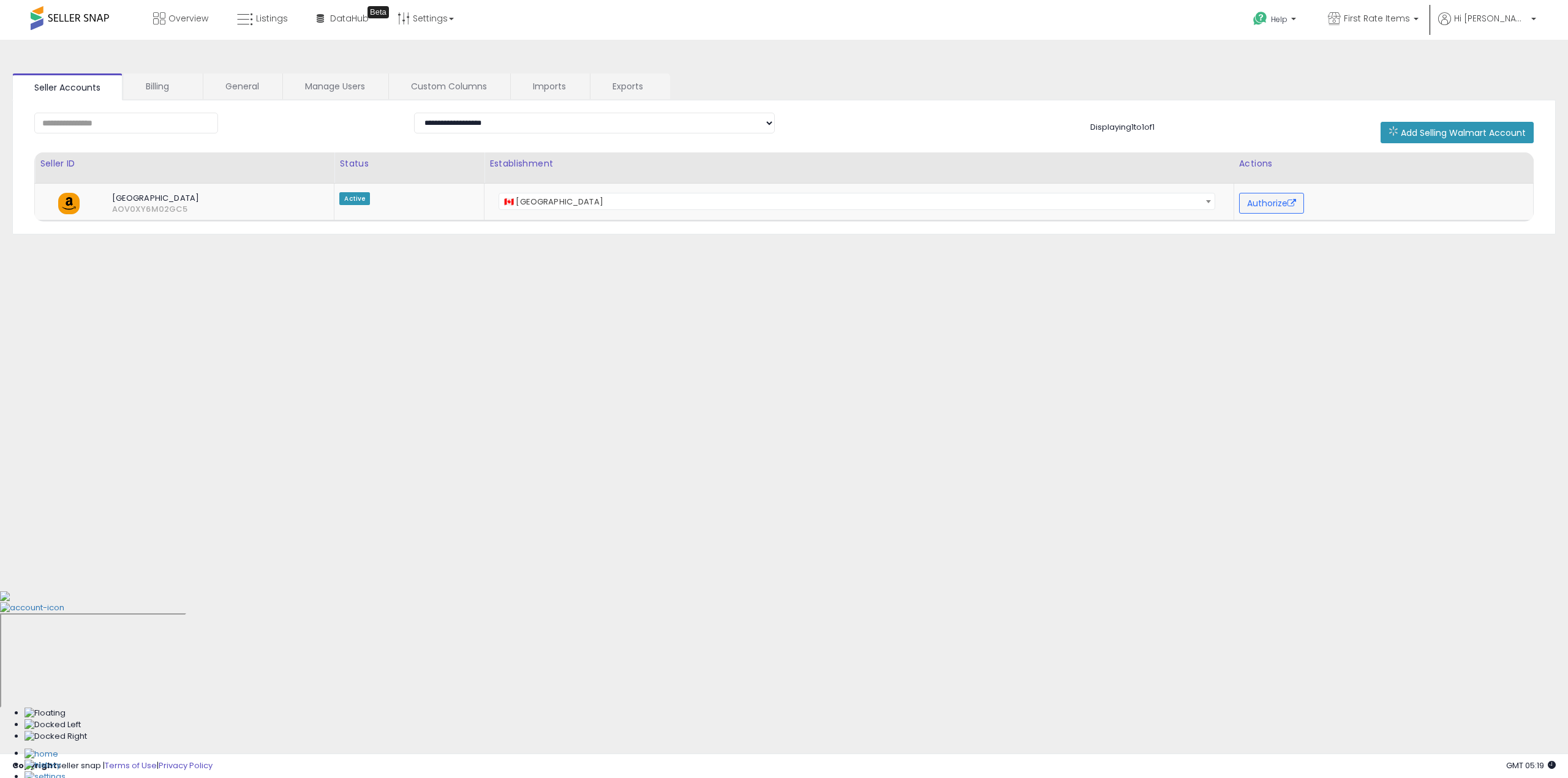
click at [90, 20] on span at bounding box center [70, 18] width 78 height 24
click at [196, 28] on link "Overview" at bounding box center [180, 18] width 73 height 37
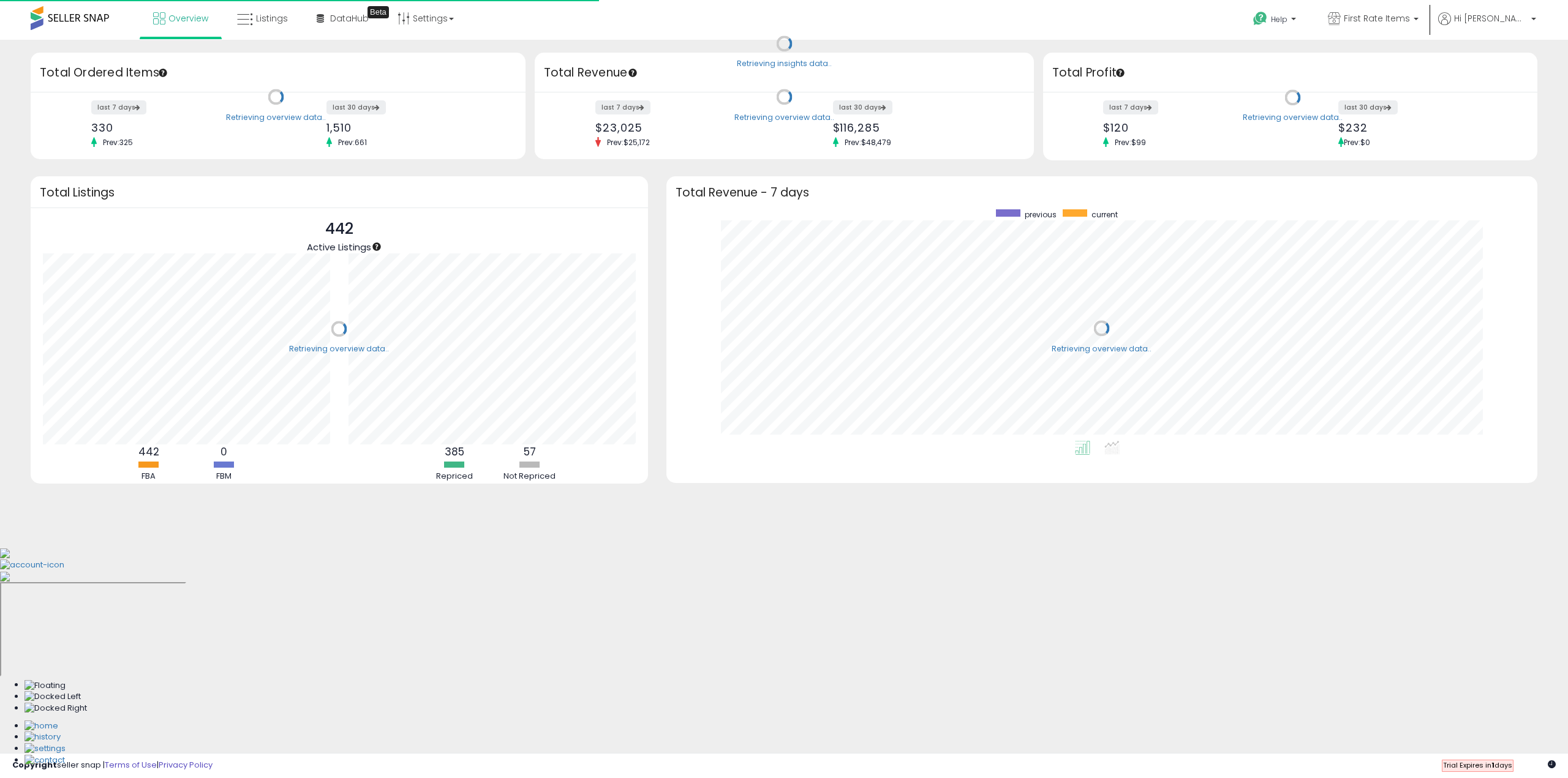
scroll to position [232, 846]
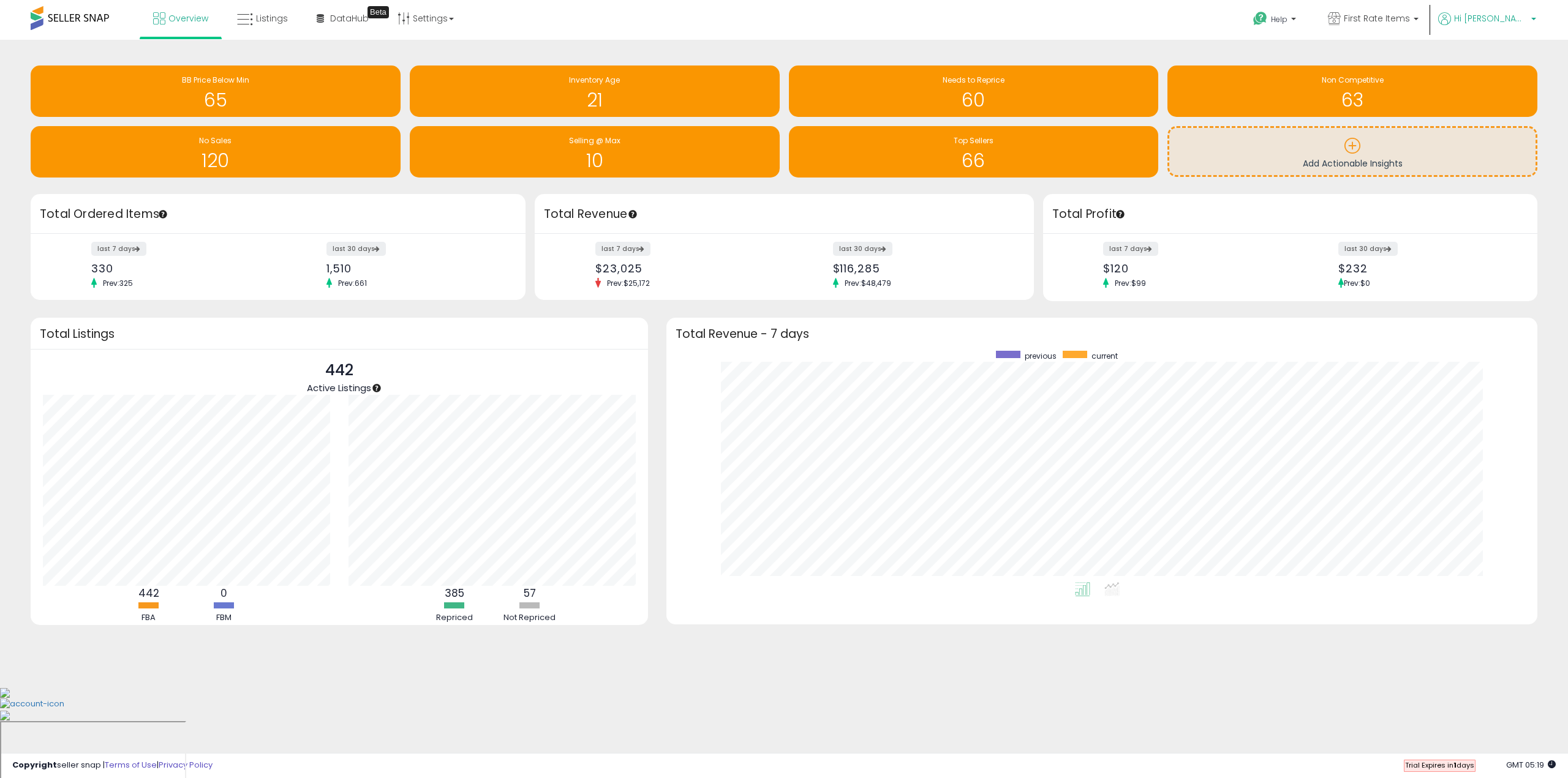
click at [1498, 22] on span "Hi [PERSON_NAME]" at bounding box center [1490, 18] width 73 height 12
click at [1499, 64] on link "Account" at bounding box center [1509, 65] width 33 height 12
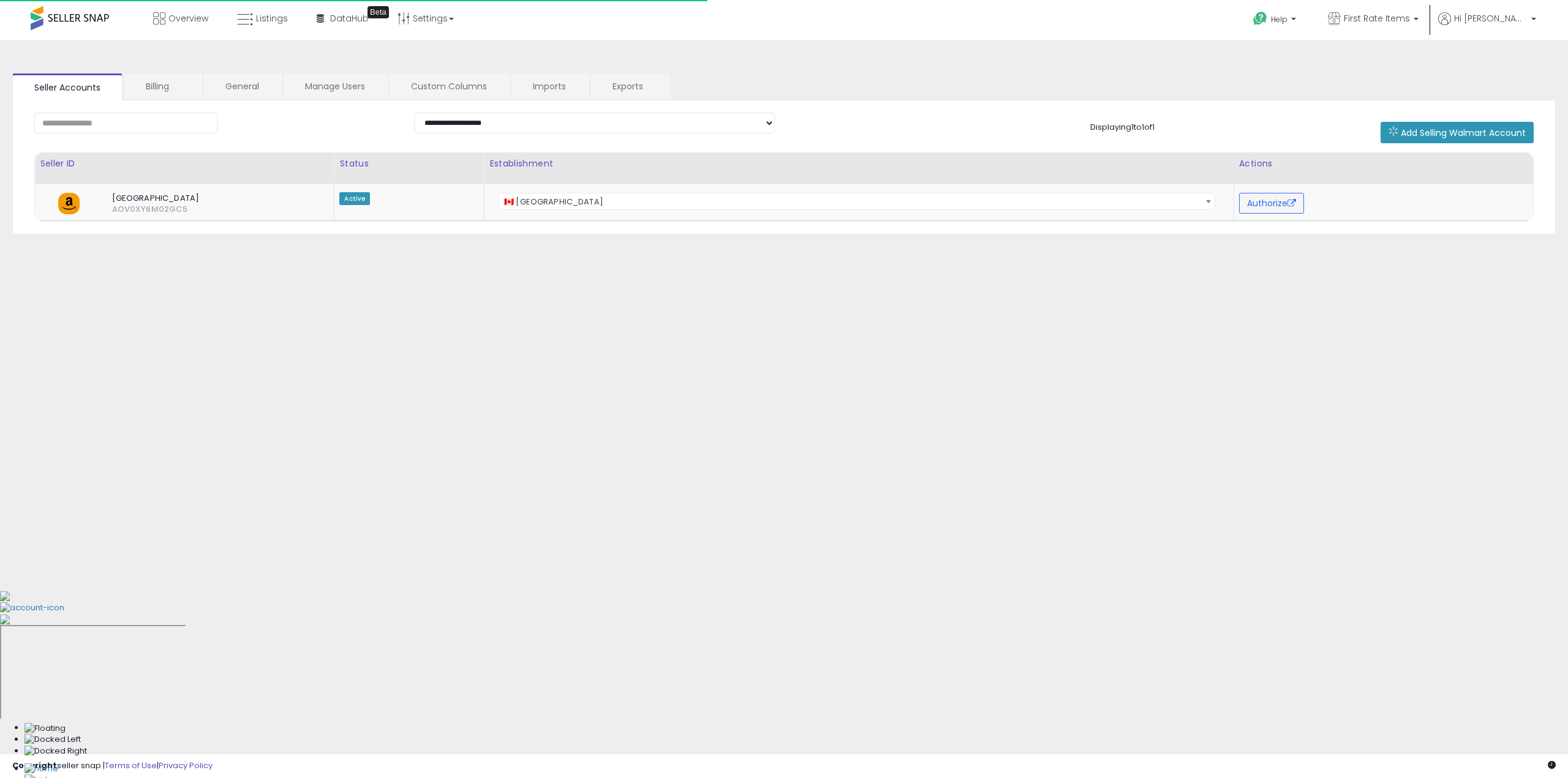
click at [163, 89] on link "Billing" at bounding box center [163, 86] width 78 height 26
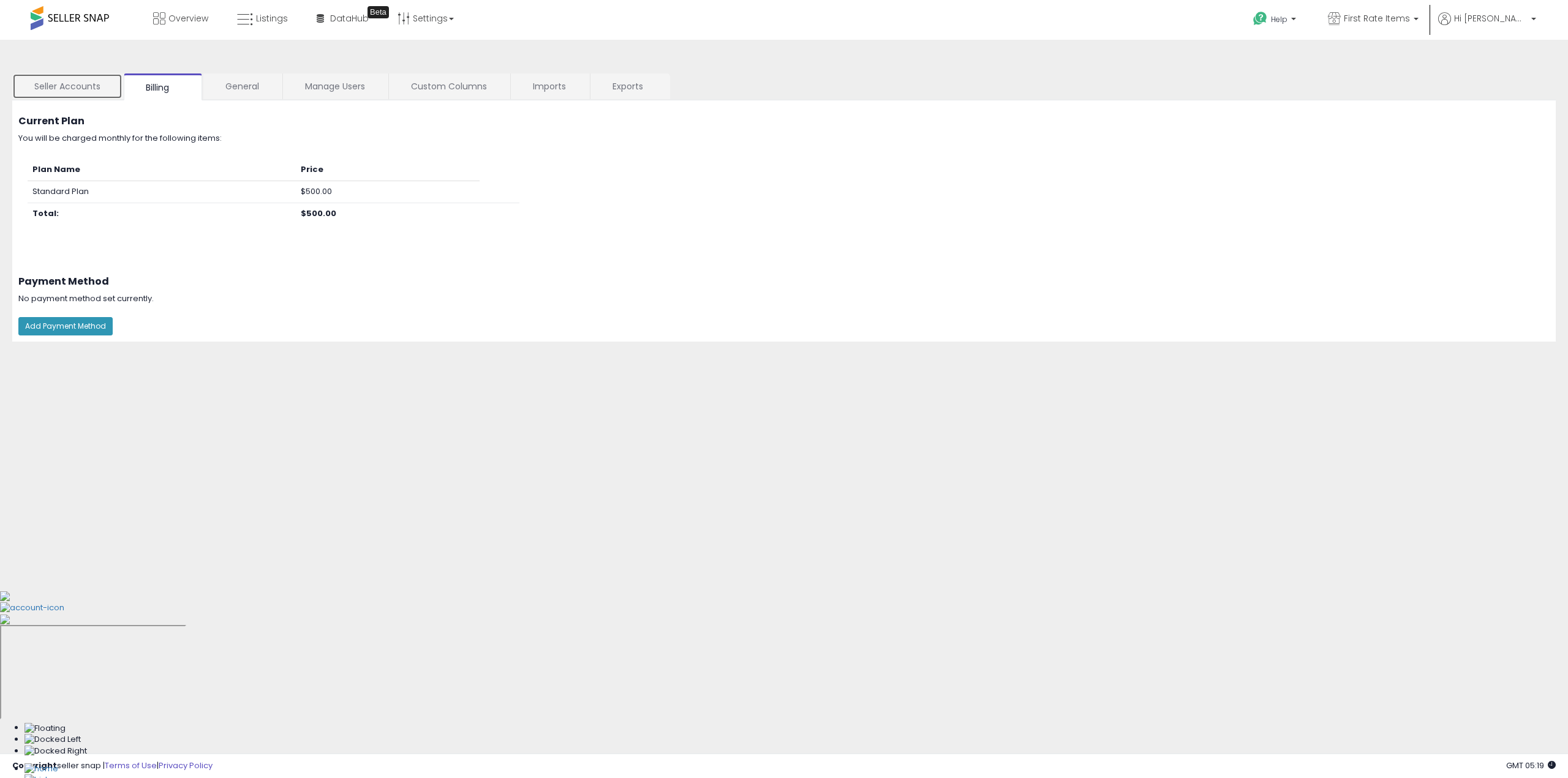
click at [53, 79] on link "Seller Accounts" at bounding box center [67, 86] width 110 height 26
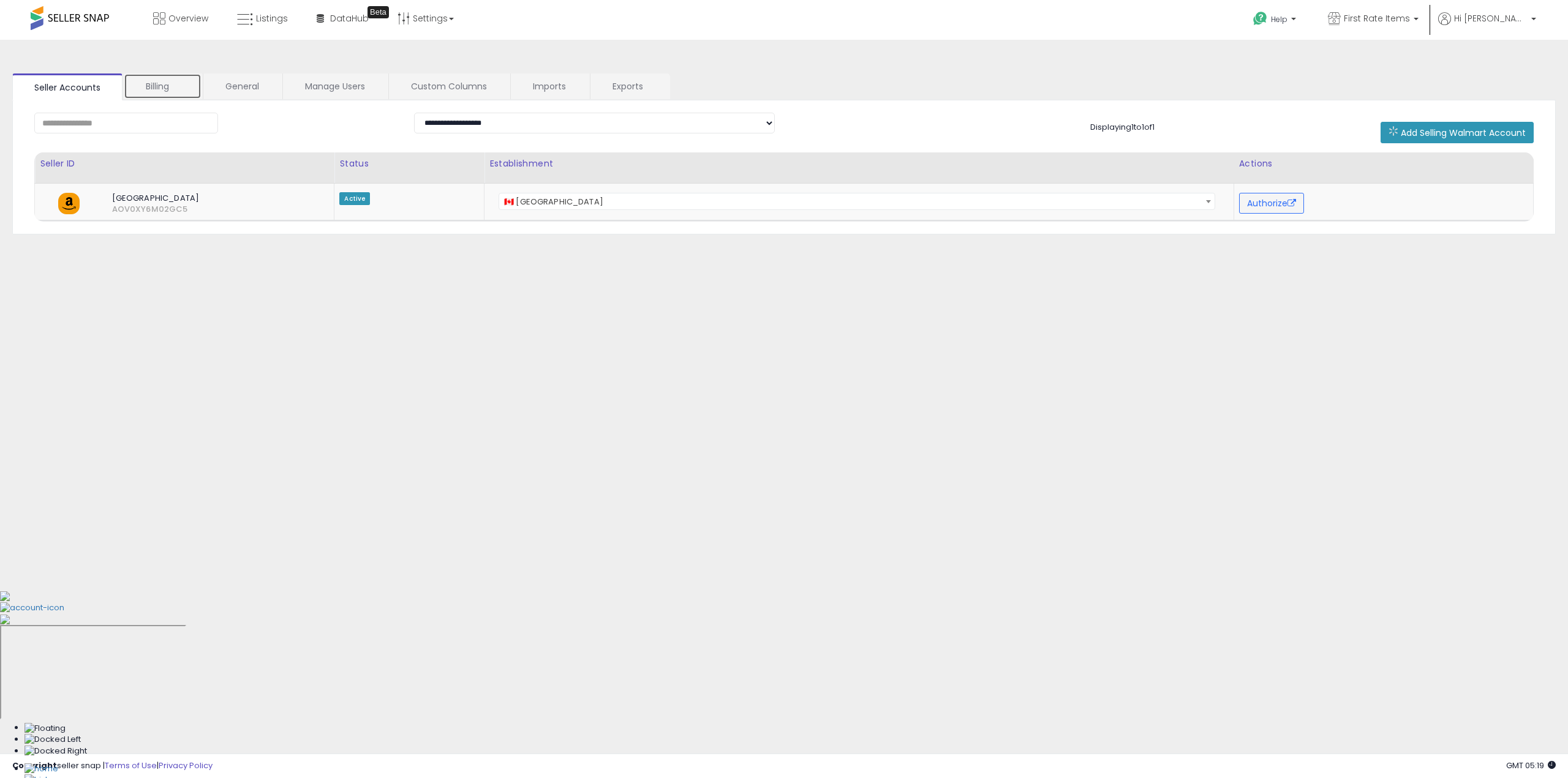
click at [177, 92] on link "Billing" at bounding box center [163, 86] width 78 height 26
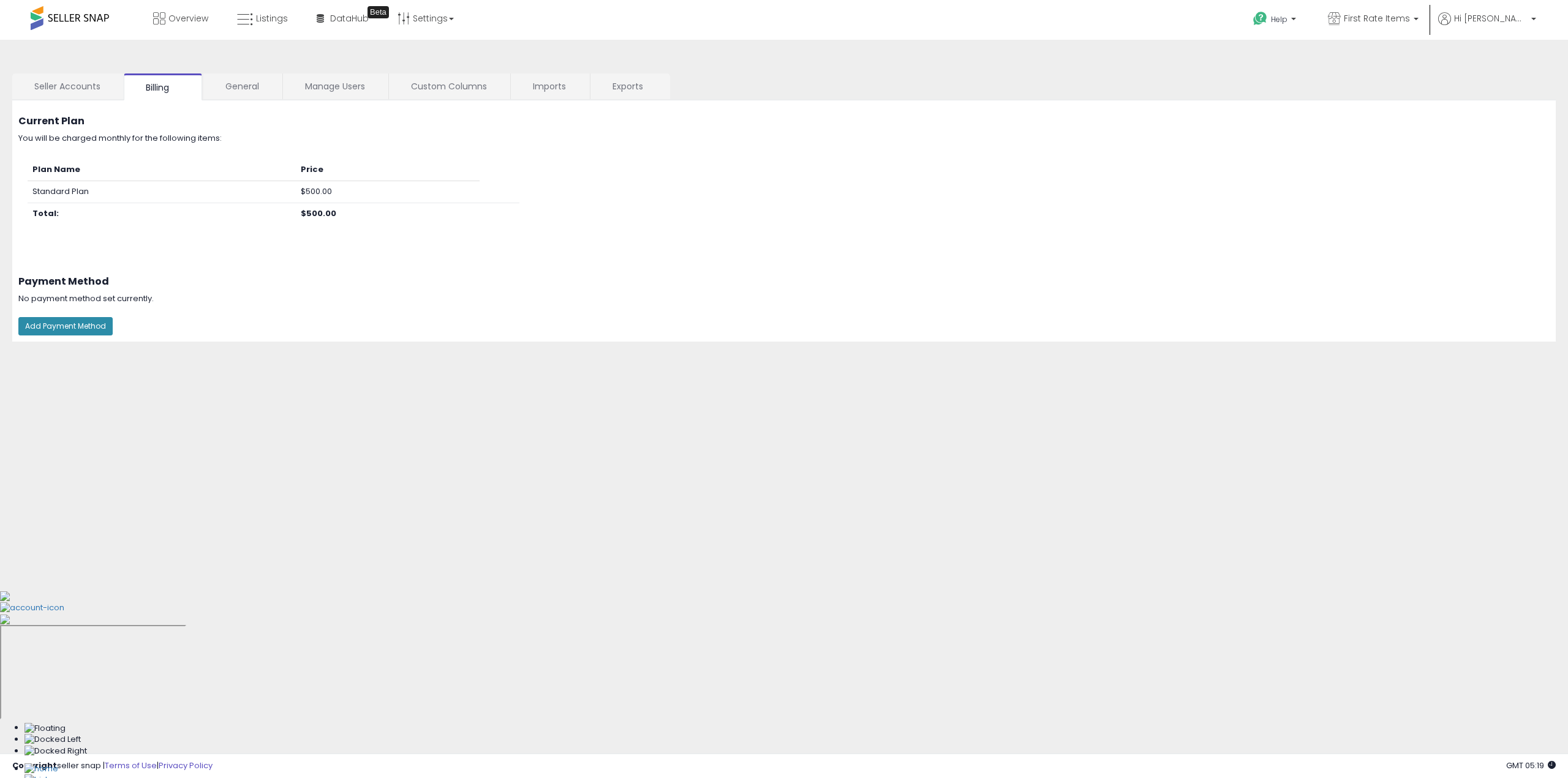
click at [68, 330] on button "Add Payment Method" at bounding box center [65, 326] width 94 height 18
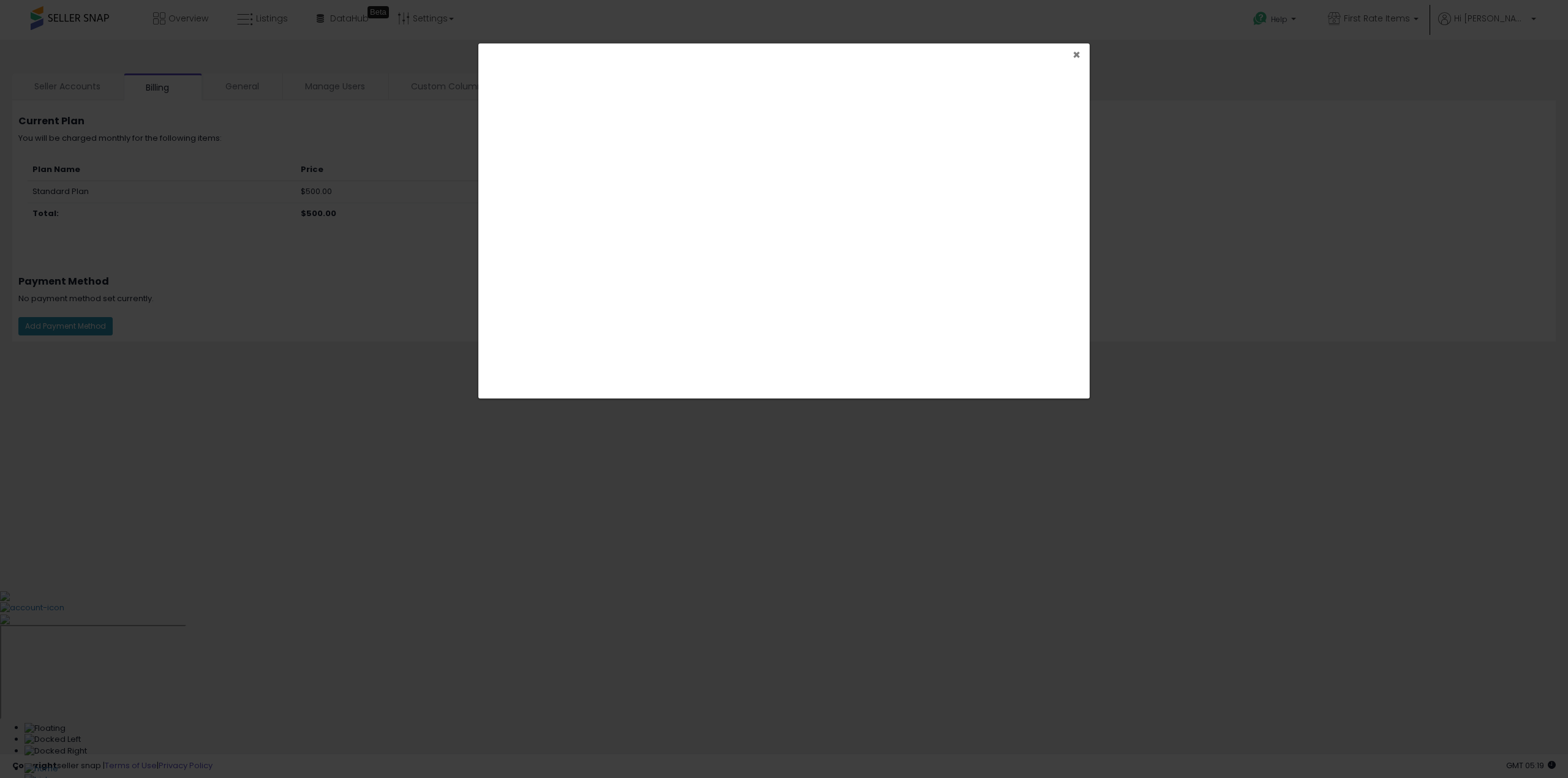
click at [1078, 52] on span "×" at bounding box center [1076, 54] width 8 height 18
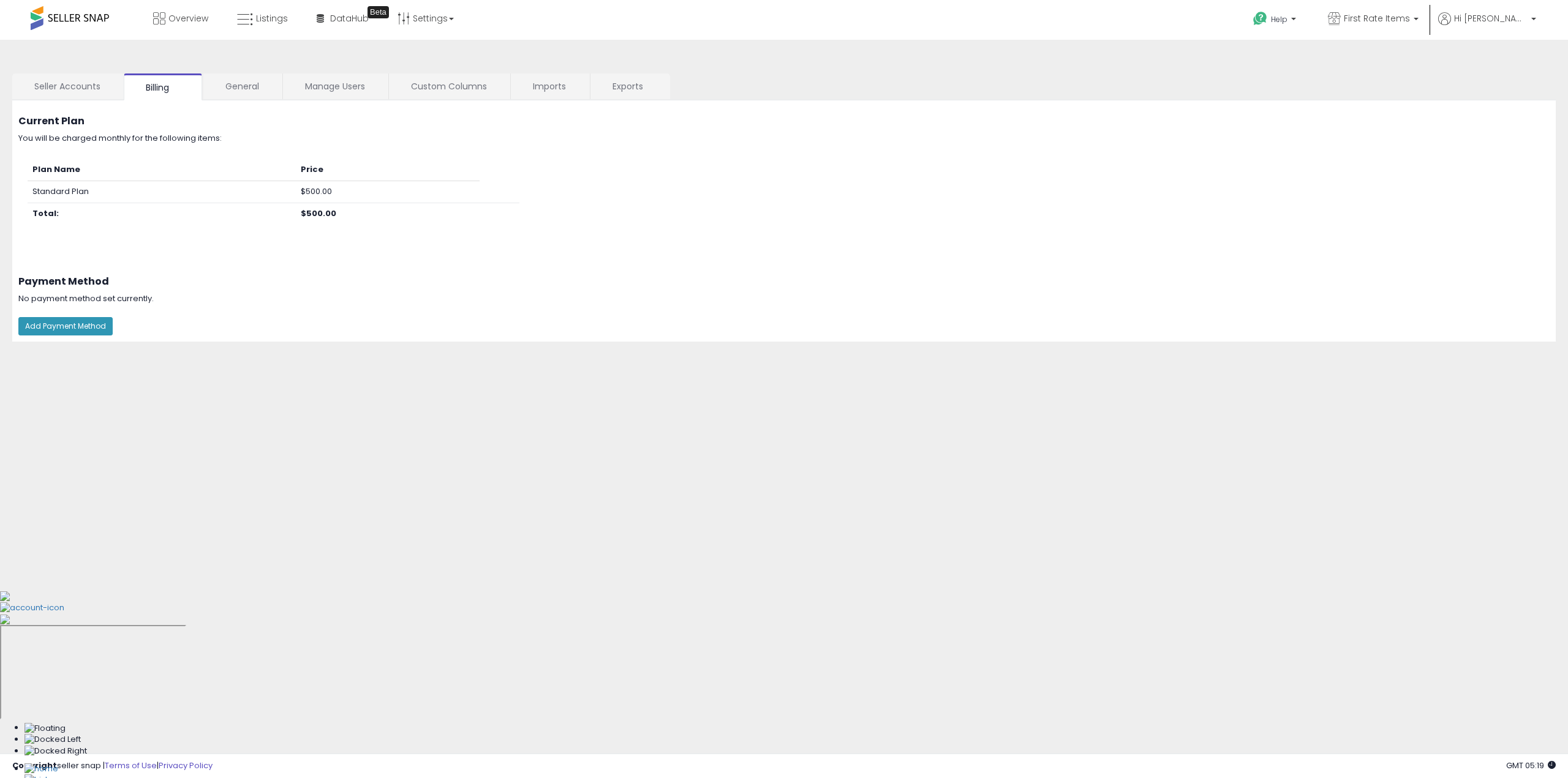
click at [1400, 777] on div at bounding box center [784, 778] width 1568 height 0
click at [1015, 777] on div at bounding box center [784, 778] width 1568 height 0
